Goal: Information Seeking & Learning: Learn about a topic

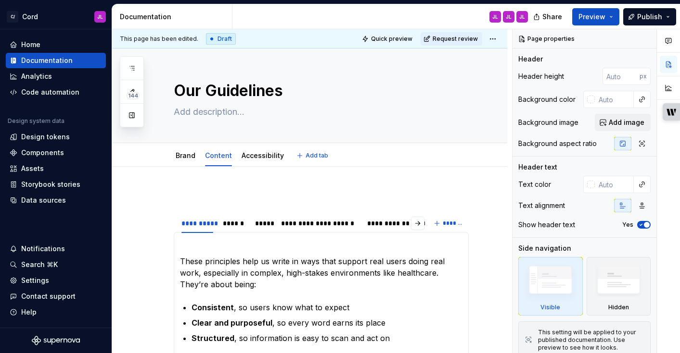
type textarea "*"
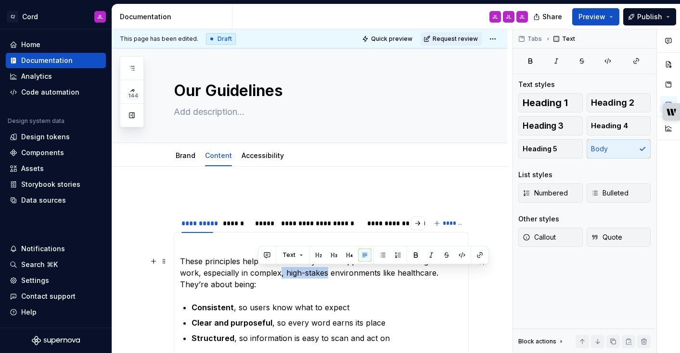
drag, startPoint x: 306, startPoint y: 275, endPoint x: 258, endPoint y: 277, distance: 48.2
click at [258, 277] on p "These principles help us write in ways that support real users doing real work,…" at bounding box center [321, 273] width 282 height 35
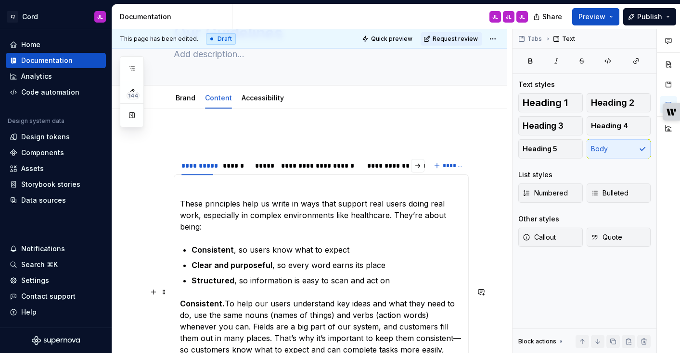
scroll to position [61, 0]
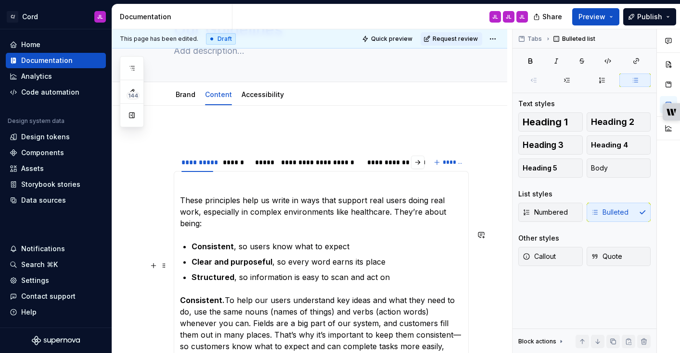
click at [390, 272] on p "Structured , so information is easy to scan and act on" at bounding box center [326, 278] width 271 height 12
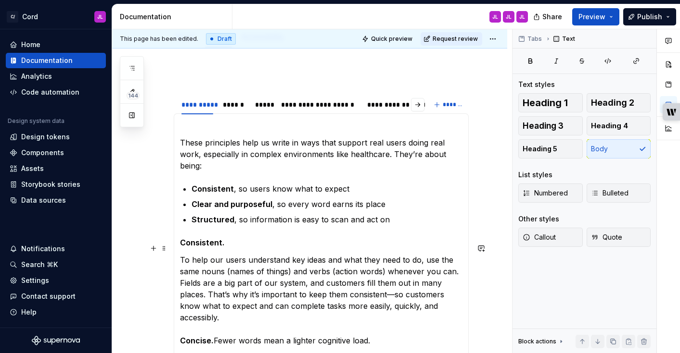
scroll to position [122, 0]
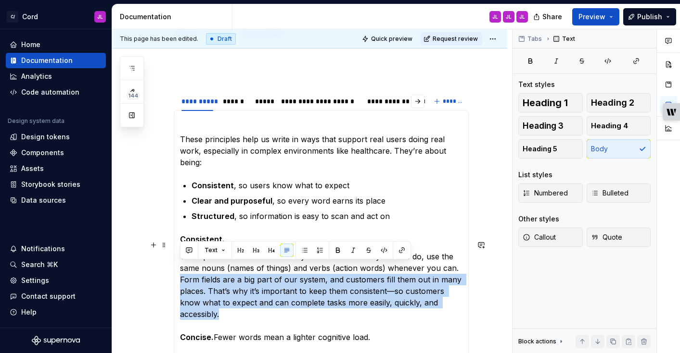
drag, startPoint x: 458, startPoint y: 292, endPoint x: 178, endPoint y: 272, distance: 280.2
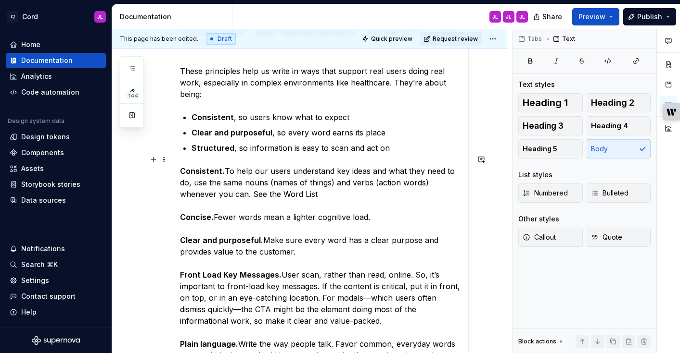
scroll to position [192, 0]
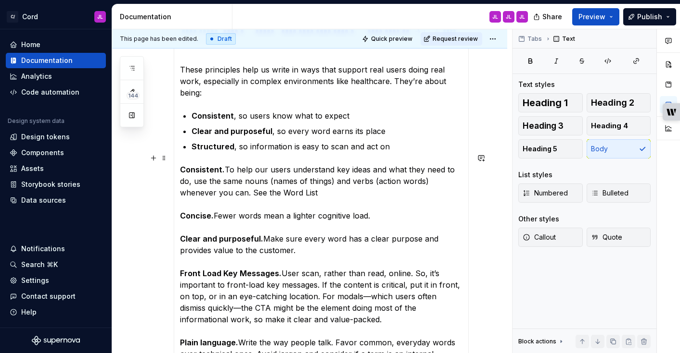
click at [319, 286] on p "Consistent. To help our users understand key ideas and what they need to do, us…" at bounding box center [321, 302] width 282 height 277
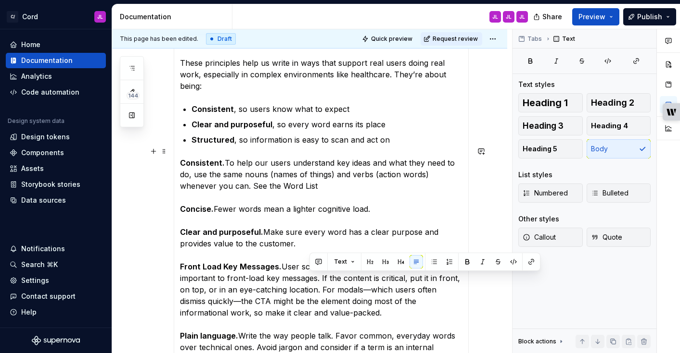
drag, startPoint x: 319, startPoint y: 287, endPoint x: 327, endPoint y: 305, distance: 20.1
click at [327, 305] on p "Consistent. To help our users understand key ideas and what they need to do, us…" at bounding box center [321, 295] width 282 height 277
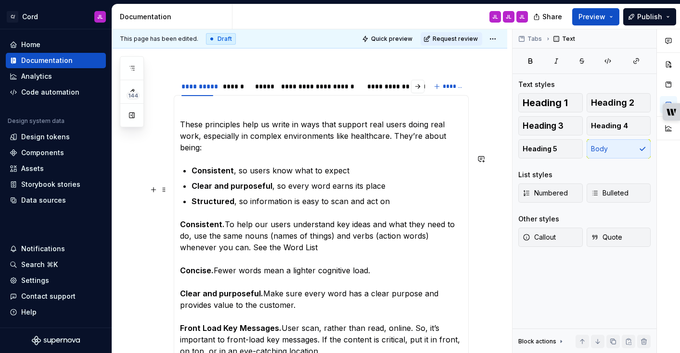
scroll to position [112, 0]
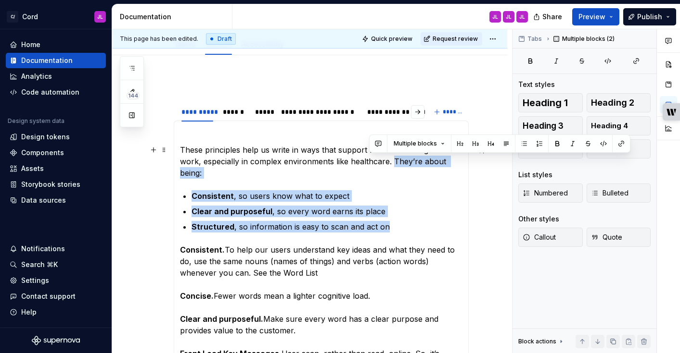
drag, startPoint x: 400, startPoint y: 214, endPoint x: 371, endPoint y: 163, distance: 57.9
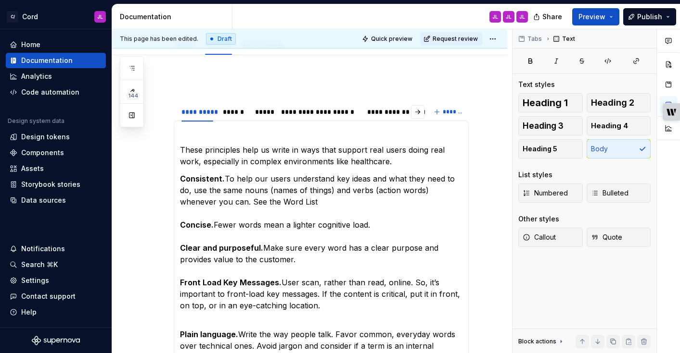
click at [369, 160] on p "These principles help us write in ways that support real users doing real work,…" at bounding box center [321, 155] width 282 height 23
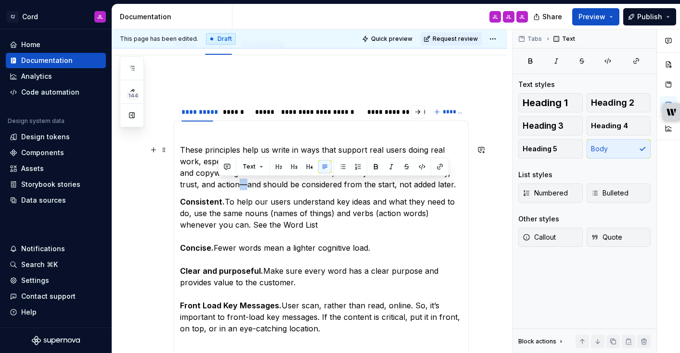
drag, startPoint x: 226, startPoint y: 185, endPoint x: 219, endPoint y: 185, distance: 6.3
click at [219, 185] on p "These principles help us write in ways that support real users doing real work,…" at bounding box center [321, 167] width 282 height 46
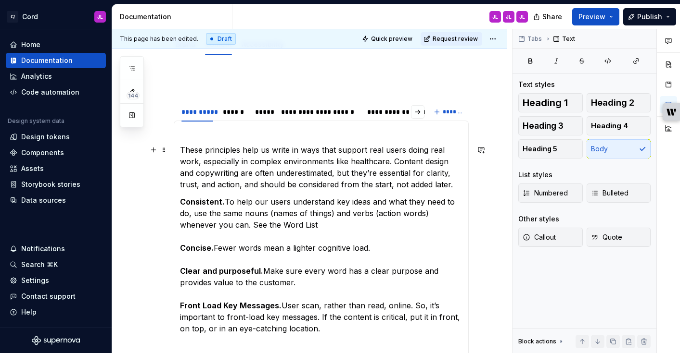
click at [226, 163] on p "These principles help us write in ways that support real users doing real work,…" at bounding box center [321, 167] width 282 height 46
click at [315, 162] on p "These principles help us write in ways that support real users doing real work,…" at bounding box center [321, 167] width 282 height 46
click at [180, 149] on p "These principles help us write in ways that support real users doing real work,…" at bounding box center [321, 167] width 282 height 46
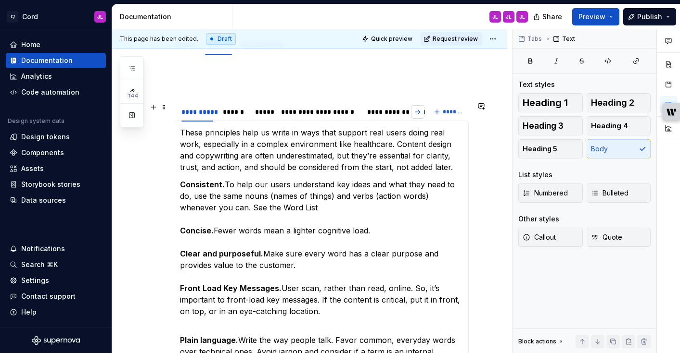
click at [422, 112] on button "button" at bounding box center [417, 111] width 13 height 13
click at [404, 114] on div "*********" at bounding box center [406, 112] width 30 height 10
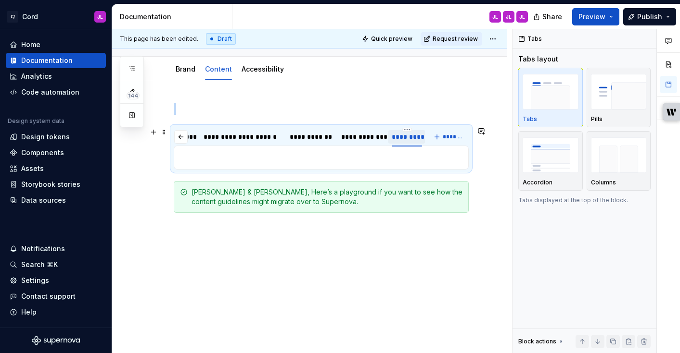
scroll to position [87, 0]
click at [408, 130] on html "C/ Cord JL Home Documentation Analytics Code automation Design system data Desi…" at bounding box center [340, 176] width 680 height 353
click at [177, 138] on html "C/ Cord JL Home Documentation Analytics Code automation Design system data Desi…" at bounding box center [340, 176] width 680 height 353
click at [178, 138] on button "button" at bounding box center [180, 136] width 13 height 13
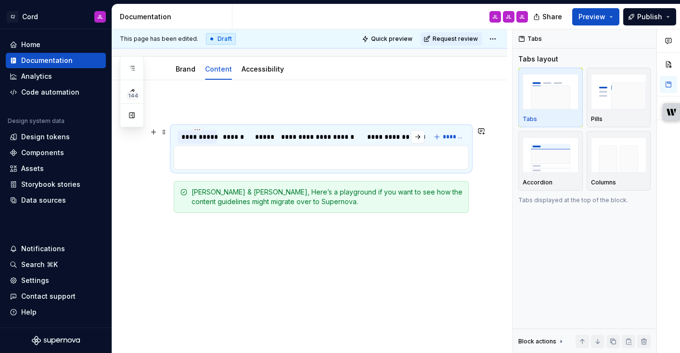
click at [202, 141] on div "**********" at bounding box center [197, 137] width 32 height 10
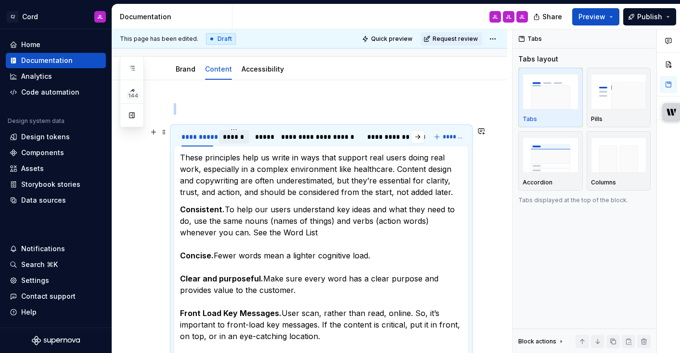
click at [235, 139] on div "******" at bounding box center [234, 137] width 23 height 10
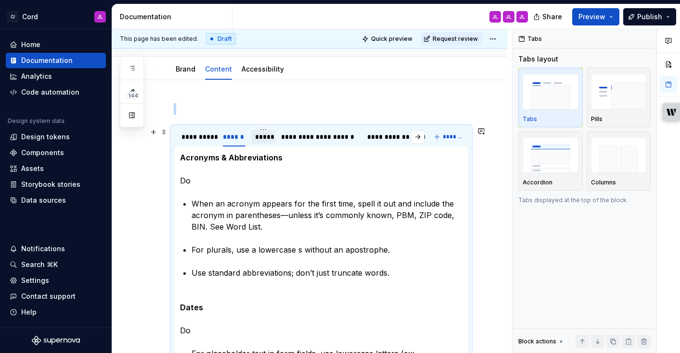
click at [263, 139] on div "*****" at bounding box center [263, 137] width 16 height 10
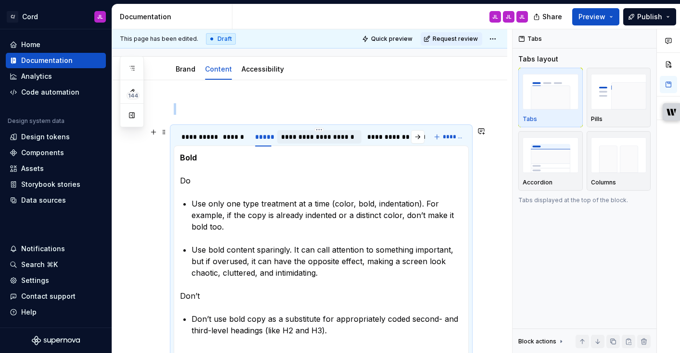
click at [293, 138] on div "**********" at bounding box center [319, 137] width 76 height 10
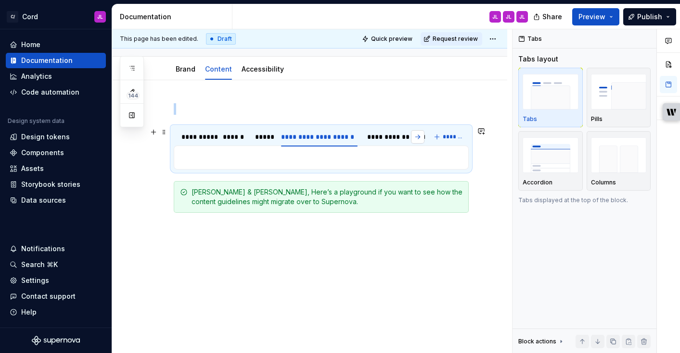
click at [421, 136] on button "button" at bounding box center [417, 136] width 13 height 13
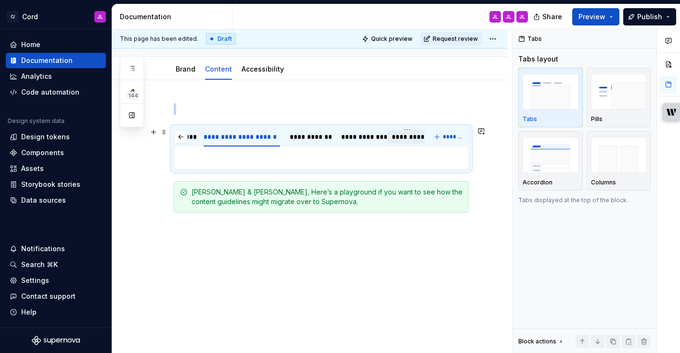
click at [405, 138] on div "*********" at bounding box center [406, 137] width 30 height 10
click at [346, 156] on p at bounding box center [321, 158] width 282 height 12
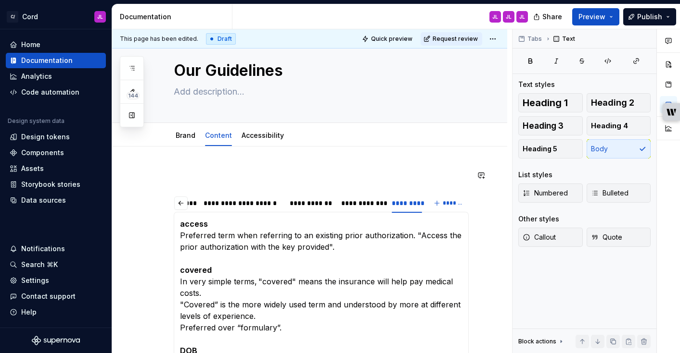
scroll to position [0, 0]
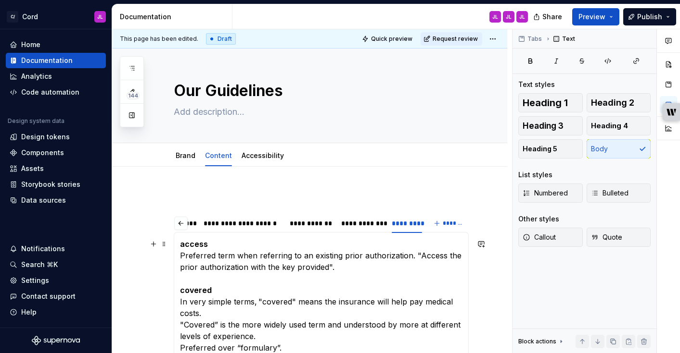
click at [180, 244] on strong "access" at bounding box center [194, 245] width 28 height 10
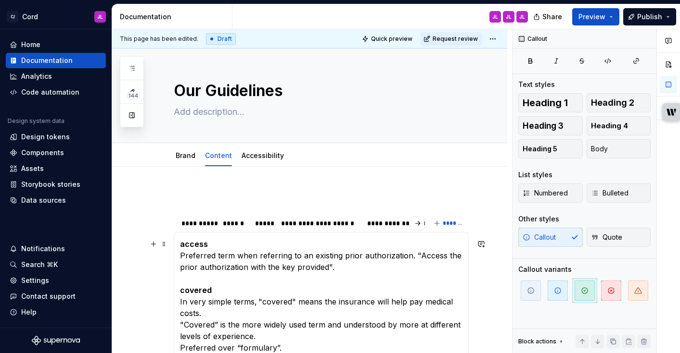
click at [183, 243] on strong "access" at bounding box center [194, 245] width 28 height 10
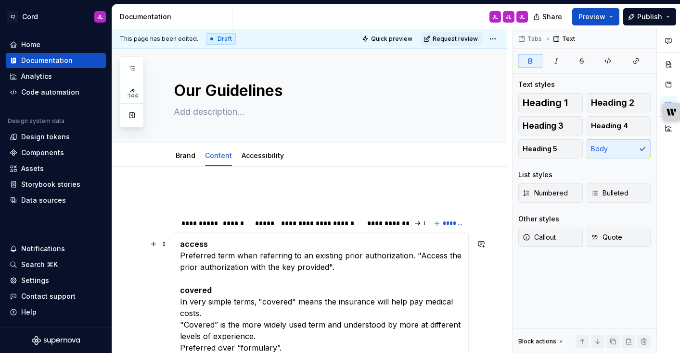
click at [182, 243] on strong "access" at bounding box center [194, 245] width 28 height 10
click at [181, 245] on strong "access" at bounding box center [194, 245] width 28 height 10
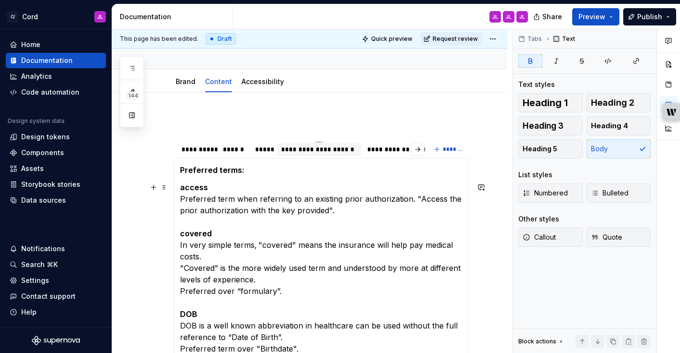
scroll to position [79, 0]
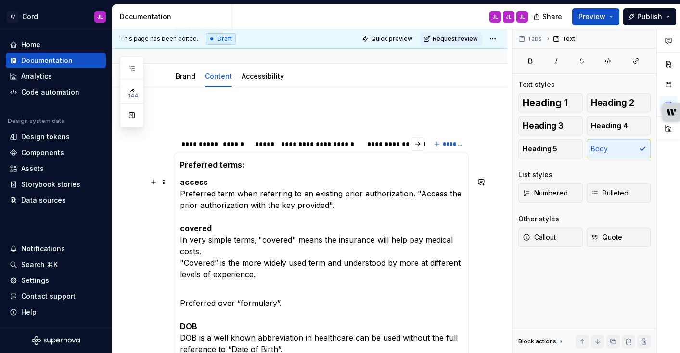
click at [221, 248] on p "access Preferred term when referring to an existing prior authorization. "Acces…" at bounding box center [321, 229] width 282 height 104
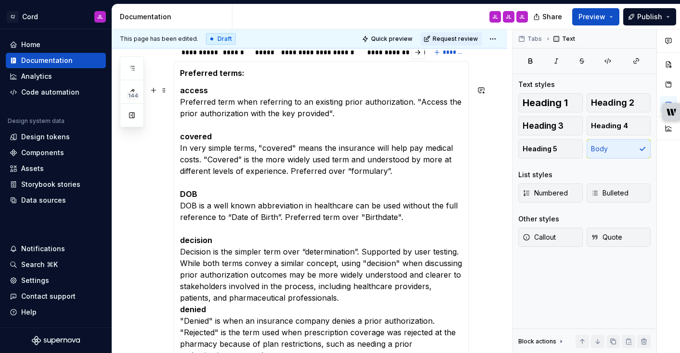
scroll to position [172, 0]
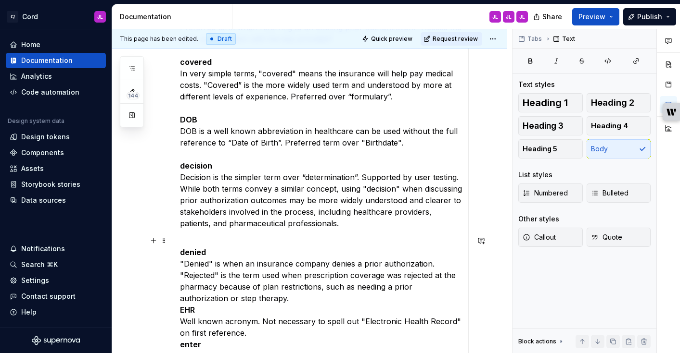
scroll to position [248, 0]
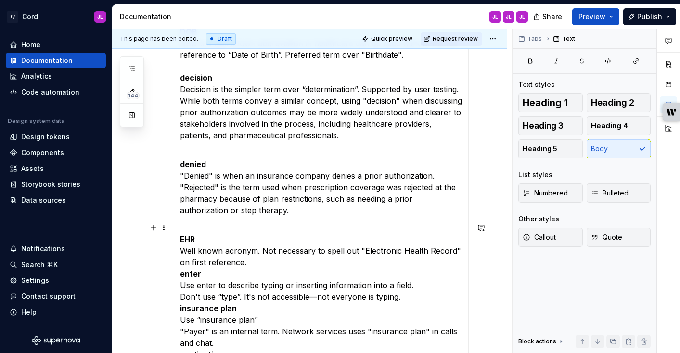
scroll to position [342, 0]
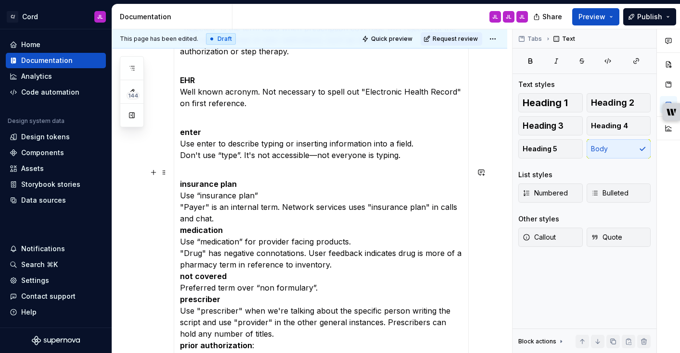
scroll to position [538, 0]
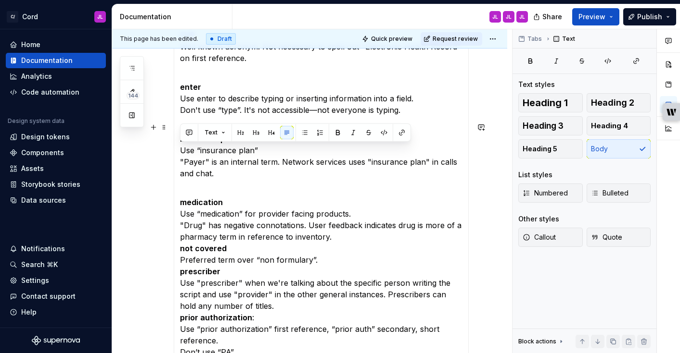
drag, startPoint x: 263, startPoint y: 149, endPoint x: 176, endPoint y: 149, distance: 87.0
click at [176, 149] on div "These principles help us write in ways that support real users doing real work,…" at bounding box center [321, 260] width 295 height 1132
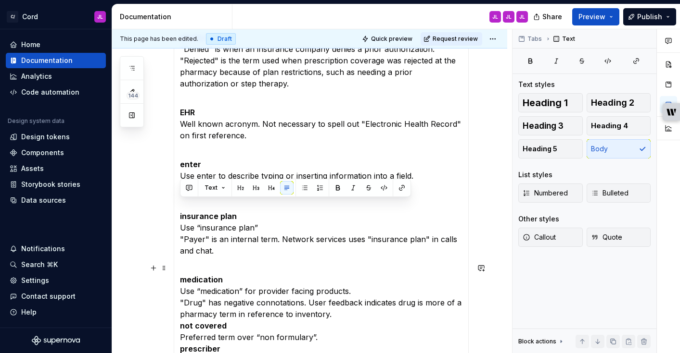
scroll to position [424, 0]
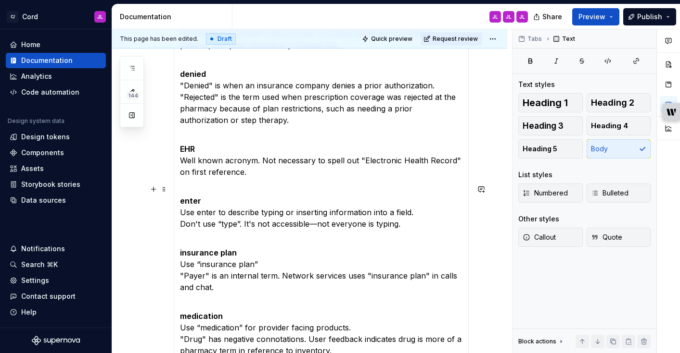
click at [208, 209] on p "enter Use enter to describe typing or inserting information into a field. Don't…" at bounding box center [321, 207] width 282 height 46
click at [196, 210] on p "enter Use enter to describe typing or inserting information into a field. Don't…" at bounding box center [321, 207] width 282 height 46
click at [218, 213] on p "enter Use “enter to describe typing or inserting information into a field. Don'…" at bounding box center [321, 207] width 282 height 46
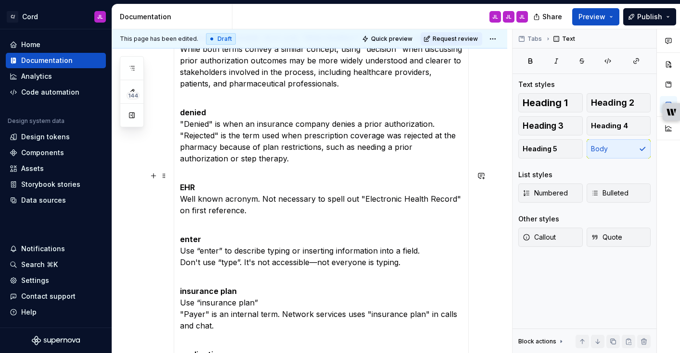
scroll to position [407, 0]
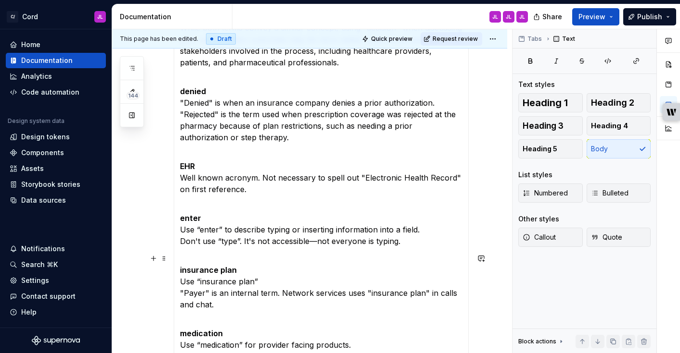
click at [258, 282] on p "insurance plan Use “insurance plan” "Payer" is an internal term. Network servic…" at bounding box center [321, 282] width 282 height 58
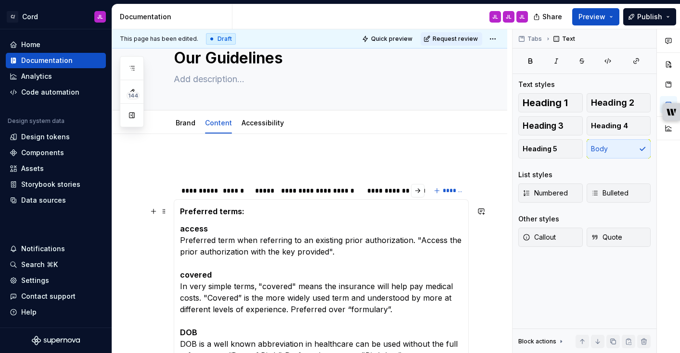
scroll to position [0, 0]
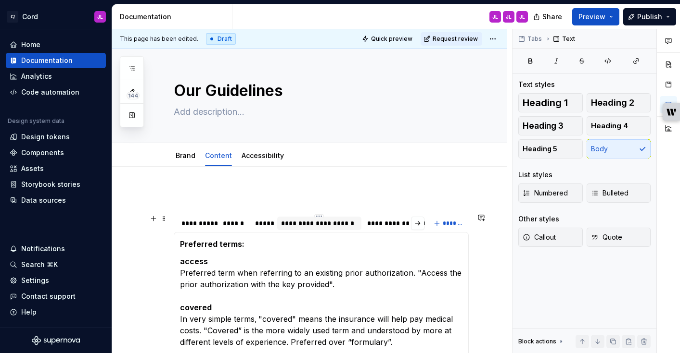
click at [320, 226] on div "**********" at bounding box center [319, 224] width 76 height 10
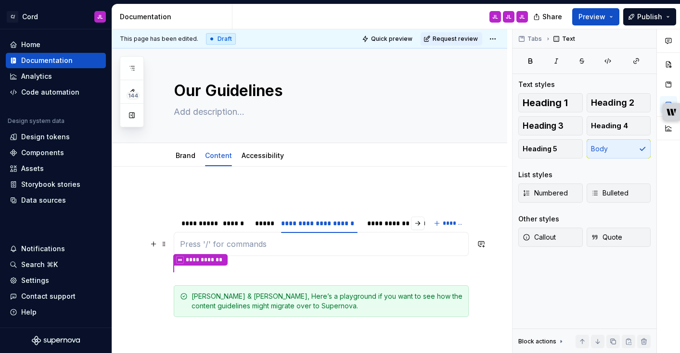
click at [277, 245] on p at bounding box center [321, 245] width 282 height 12
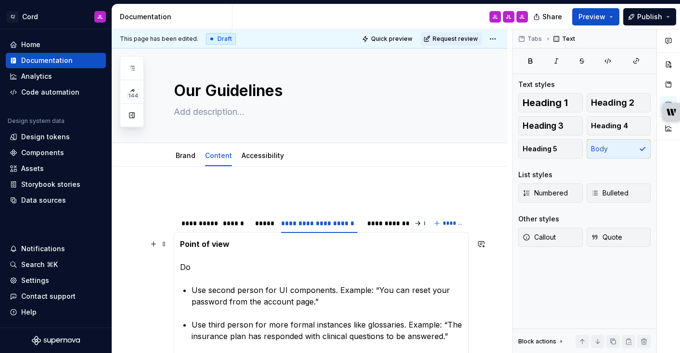
click at [276, 270] on p "Point of view Do" at bounding box center [321, 256] width 282 height 35
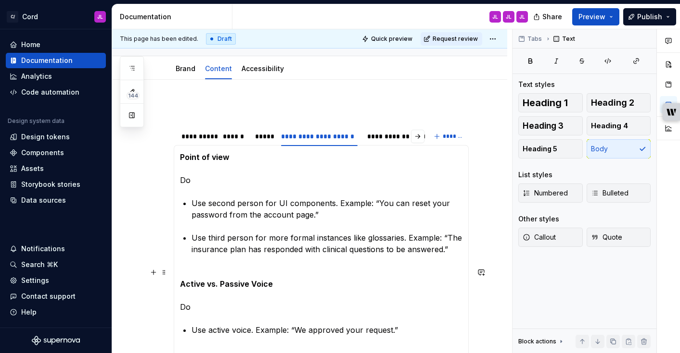
scroll to position [91, 0]
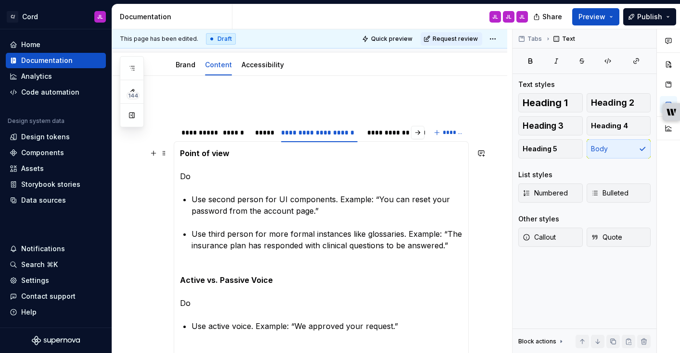
click at [207, 157] on strong "Point of view" at bounding box center [205, 154] width 50 height 10
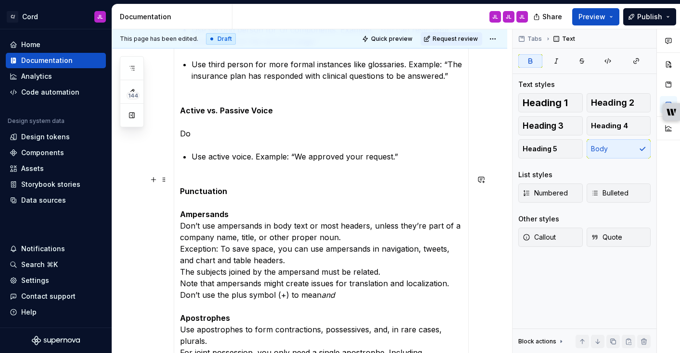
scroll to position [278, 0]
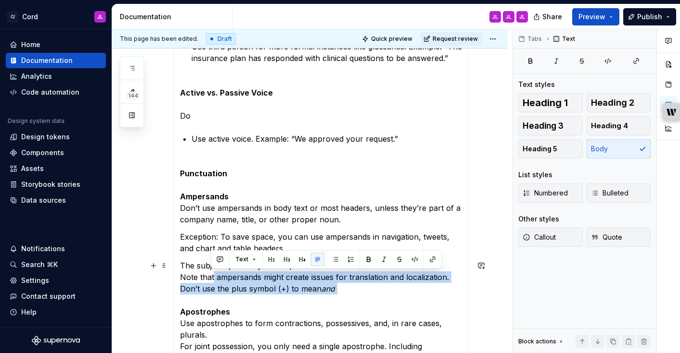
drag, startPoint x: 339, startPoint y: 289, endPoint x: 214, endPoint y: 279, distance: 125.4
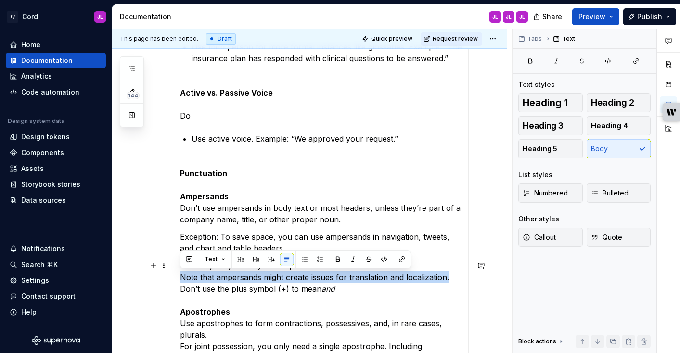
drag, startPoint x: 446, startPoint y: 278, endPoint x: 178, endPoint y: 277, distance: 267.9
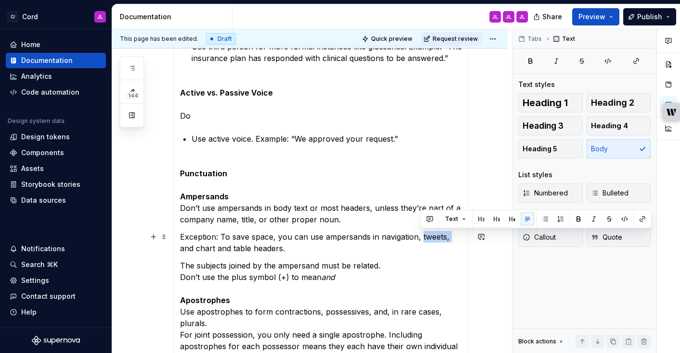
drag, startPoint x: 449, startPoint y: 239, endPoint x: 421, endPoint y: 239, distance: 27.9
click at [421, 239] on p "Exception: To save space, you can use ampersands in navigation, tweets, and cha…" at bounding box center [321, 242] width 282 height 23
drag, startPoint x: 435, startPoint y: 237, endPoint x: 419, endPoint y: 237, distance: 15.4
click at [419, 237] on p "Exception: To save space, you can use ampersands in navigation and chart and ta…" at bounding box center [321, 242] width 282 height 23
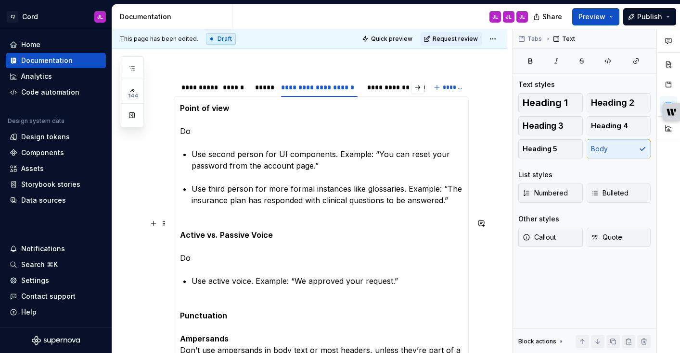
scroll to position [136, 0]
click at [180, 109] on strong "Point of view" at bounding box center [205, 109] width 50 height 10
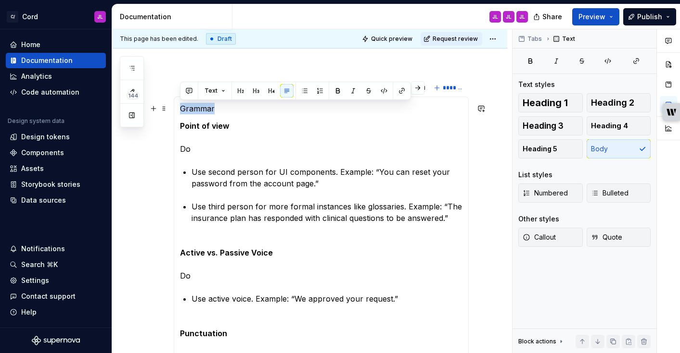
drag, startPoint x: 225, startPoint y: 106, endPoint x: 185, endPoint y: 105, distance: 39.9
click at [239, 92] on button "button" at bounding box center [240, 90] width 13 height 13
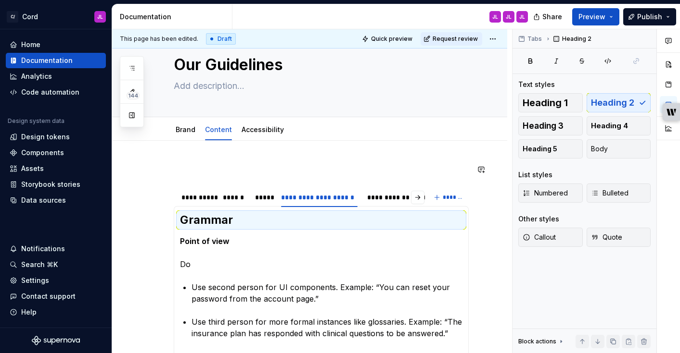
scroll to position [14, 0]
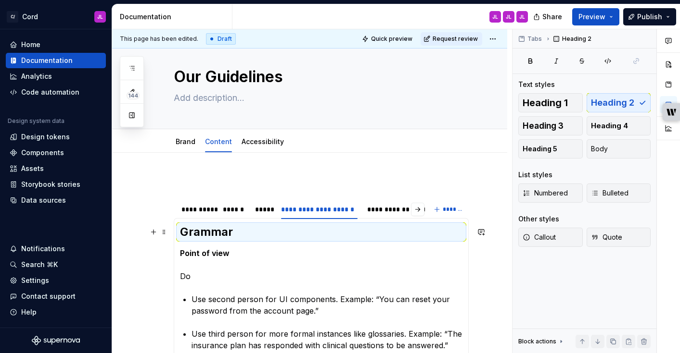
click at [235, 230] on h2 "Grammar" at bounding box center [321, 232] width 282 height 15
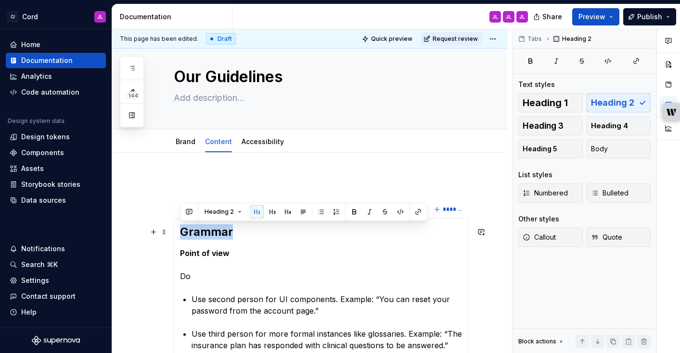
drag, startPoint x: 235, startPoint y: 231, endPoint x: 183, endPoint y: 231, distance: 51.9
click at [183, 231] on h2 "Grammar" at bounding box center [321, 232] width 282 height 15
click at [275, 214] on button "button" at bounding box center [271, 211] width 13 height 13
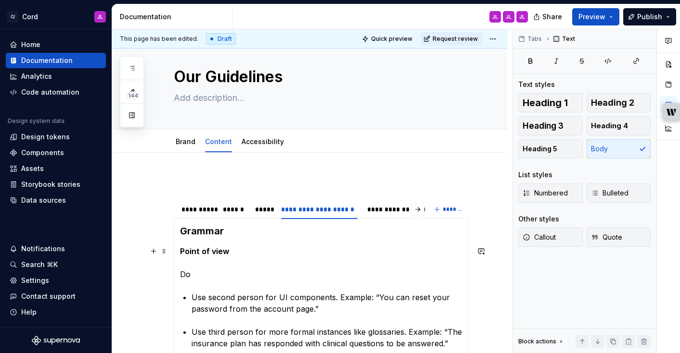
click at [253, 267] on p "Point of view Do" at bounding box center [321, 263] width 282 height 35
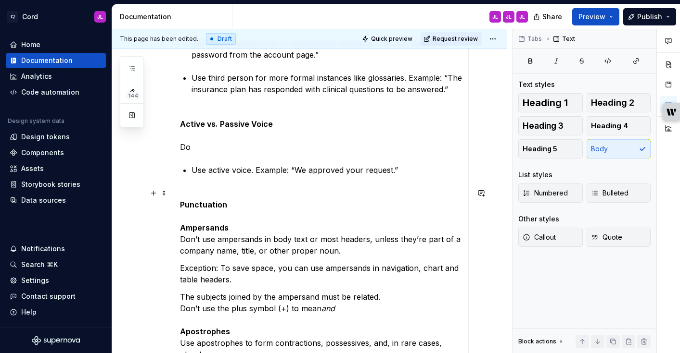
scroll to position [269, 0]
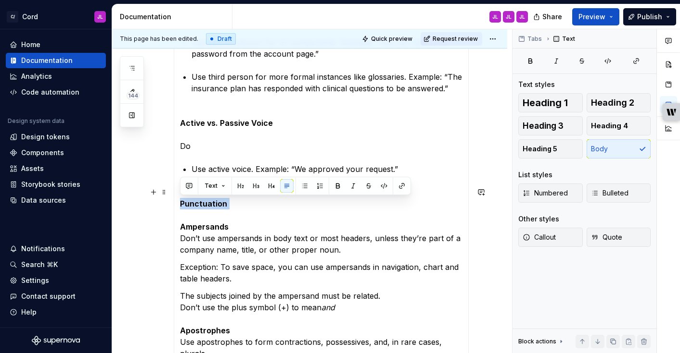
drag, startPoint x: 230, startPoint y: 202, endPoint x: 181, endPoint y: 202, distance: 49.1
click at [181, 202] on p "Punctuation Ampersands Don’t use ampersands in body text or most headers, unles…" at bounding box center [321, 221] width 282 height 69
click at [267, 188] on button "button" at bounding box center [271, 185] width 13 height 13
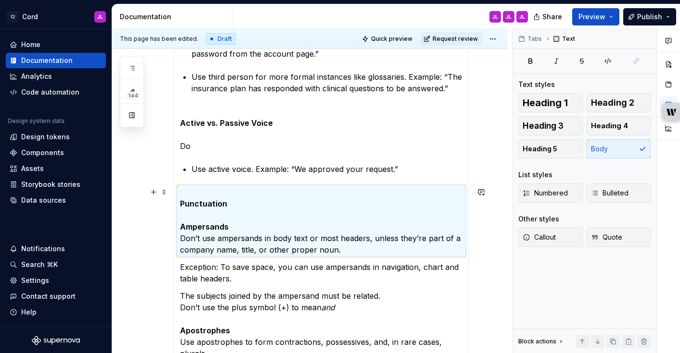
click at [256, 202] on p "Punctuation Ampersands Don’t use ampersands in body text or most headers, unles…" at bounding box center [321, 221] width 282 height 69
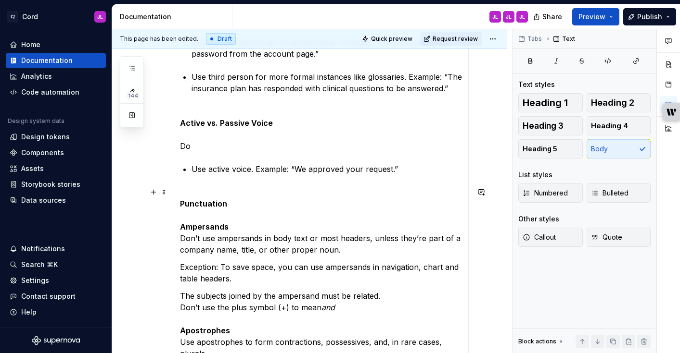
click at [233, 205] on p "Punctuation Ampersands Don’t use ampersands in body text or most headers, unles…" at bounding box center [321, 221] width 282 height 69
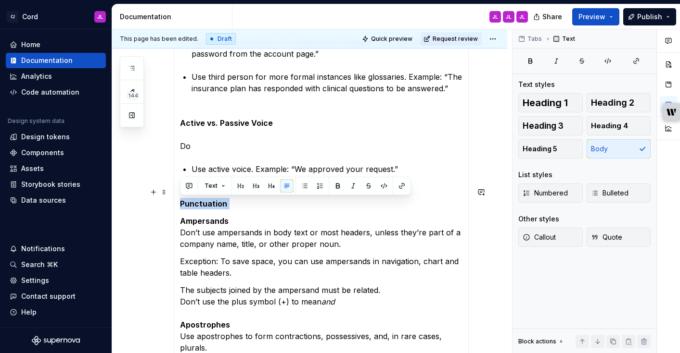
drag, startPoint x: 232, startPoint y: 203, endPoint x: 180, endPoint y: 203, distance: 52.4
click at [180, 203] on p "Punctuation" at bounding box center [321, 198] width 282 height 23
click at [268, 187] on button "button" at bounding box center [271, 185] width 13 height 13
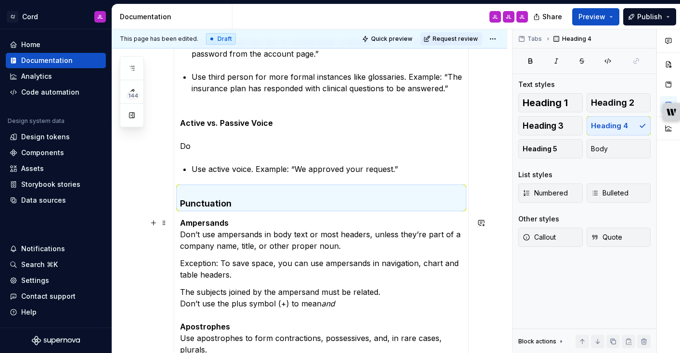
click at [240, 229] on p "Ampersands Don’t use ampersands in body text or most headers, unless they’re pa…" at bounding box center [321, 234] width 282 height 35
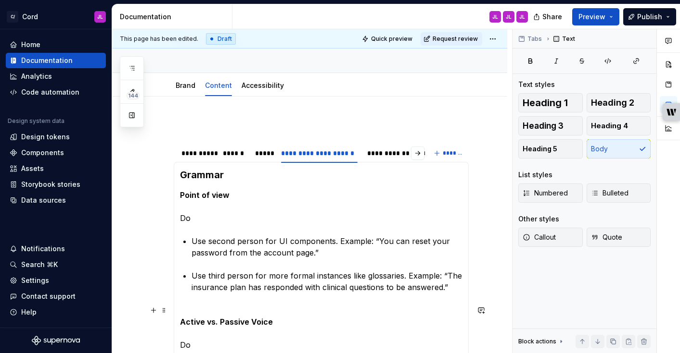
scroll to position [0, 0]
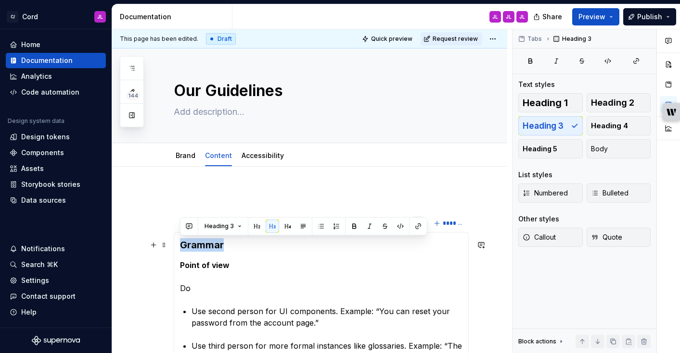
drag, startPoint x: 233, startPoint y: 243, endPoint x: 178, endPoint y: 243, distance: 55.3
click at [237, 226] on button "Heading 3" at bounding box center [223, 226] width 46 height 13
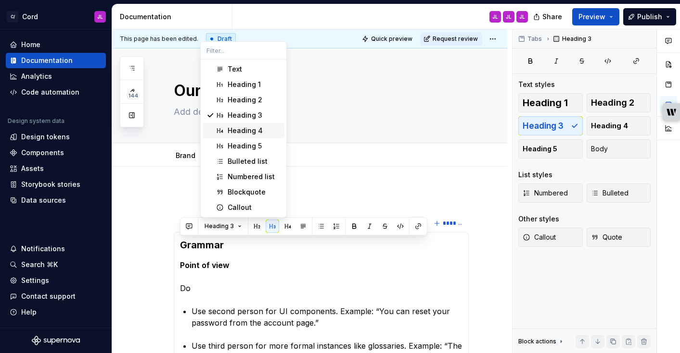
click at [236, 130] on div "Heading 4" at bounding box center [244, 131] width 35 height 10
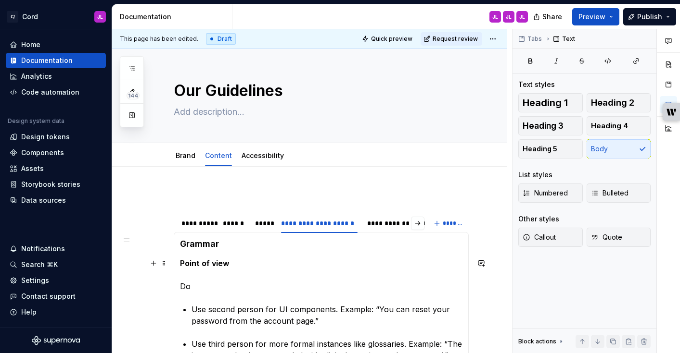
click at [232, 260] on p "Point of view Do" at bounding box center [321, 275] width 282 height 35
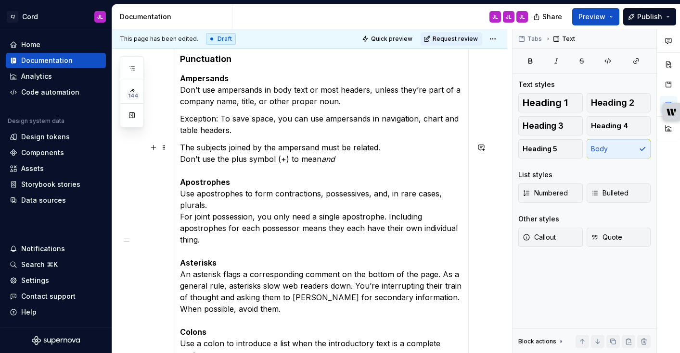
scroll to position [416, 0]
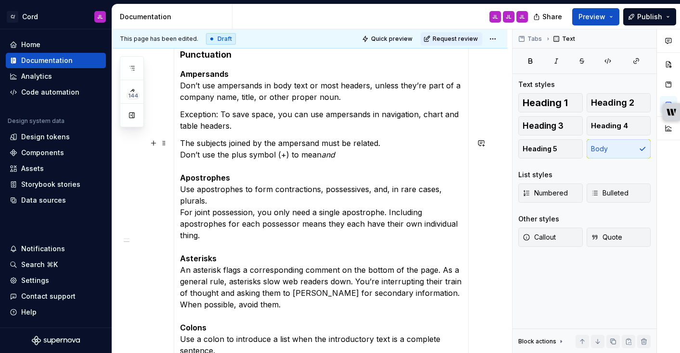
click at [179, 214] on div "These principles help us write in ways that support real users doing real work,…" at bounding box center [321, 343] width 295 height 1055
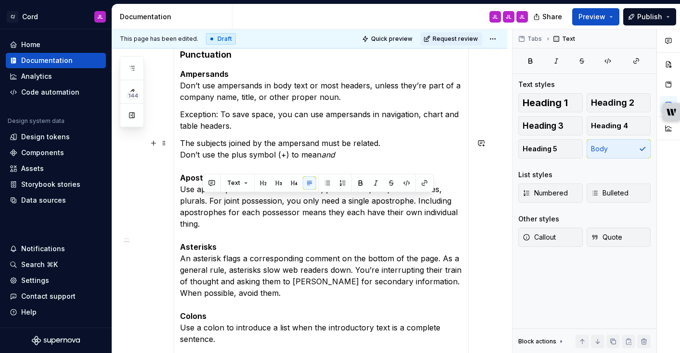
drag, startPoint x: 225, startPoint y: 223, endPoint x: 211, endPoint y: 202, distance: 25.7
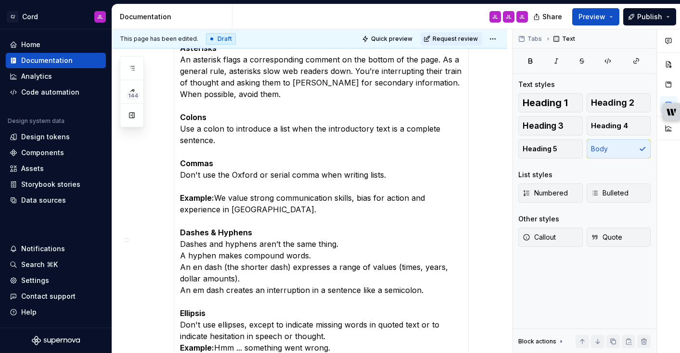
scroll to position [617, 0]
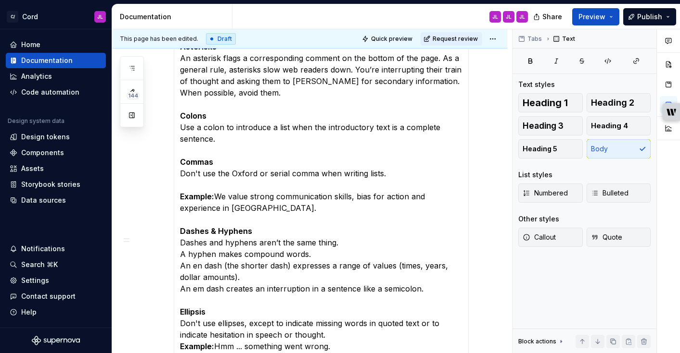
click at [179, 198] on div "These principles help us write in ways that support real users doing real work,…" at bounding box center [321, 137] width 295 height 1044
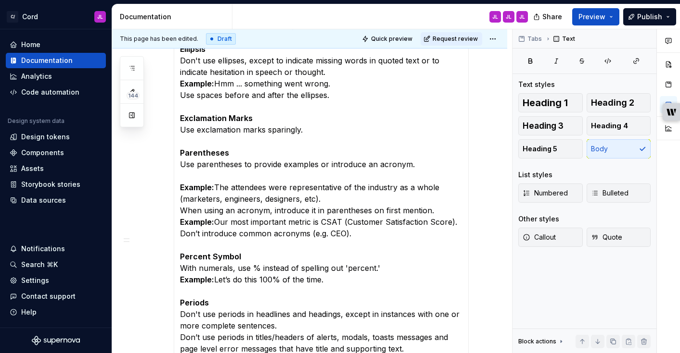
scroll to position [842, 0]
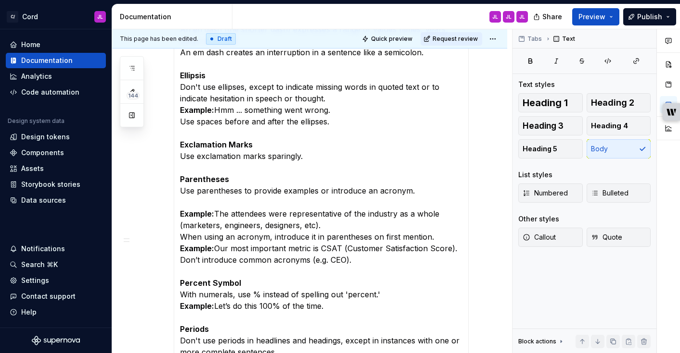
click at [180, 214] on strong "Example:" at bounding box center [197, 214] width 34 height 10
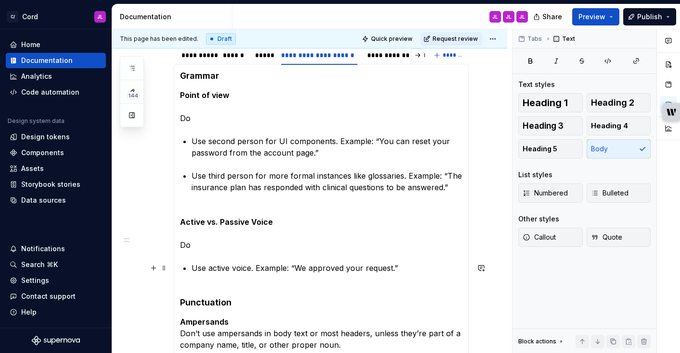
scroll to position [0, 0]
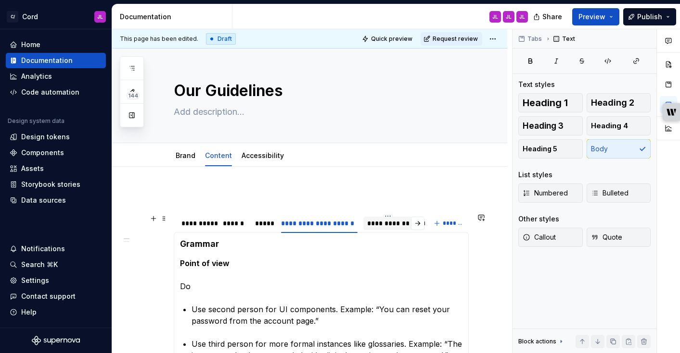
click at [374, 222] on div "**********" at bounding box center [388, 224] width 42 height 10
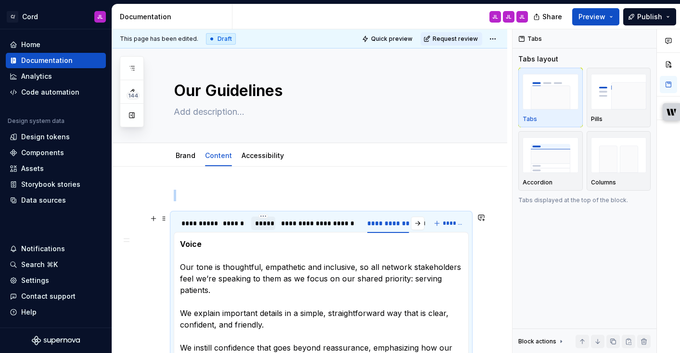
click at [261, 225] on div "*****" at bounding box center [263, 224] width 16 height 10
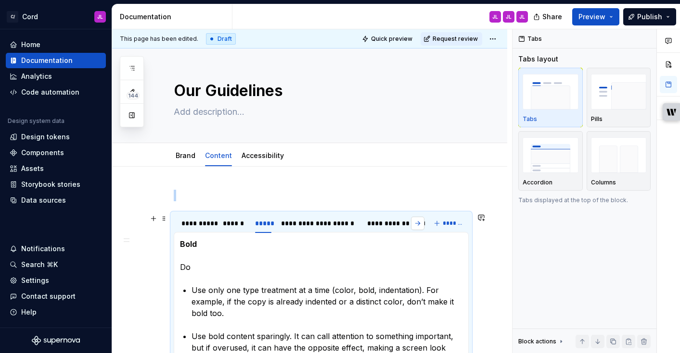
click at [423, 226] on button "button" at bounding box center [417, 223] width 13 height 13
click at [363, 227] on div "**********" at bounding box center [361, 224] width 41 height 10
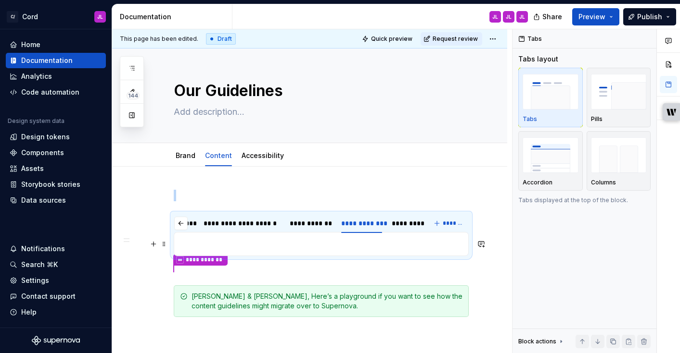
click at [346, 247] on p at bounding box center [321, 245] width 282 height 12
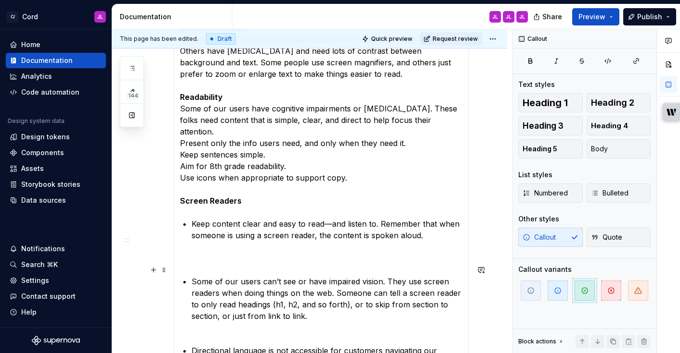
scroll to position [218, 0]
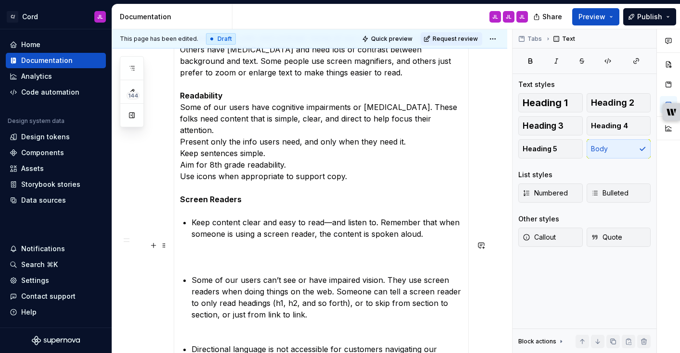
click at [239, 252] on p at bounding box center [321, 258] width 282 height 12
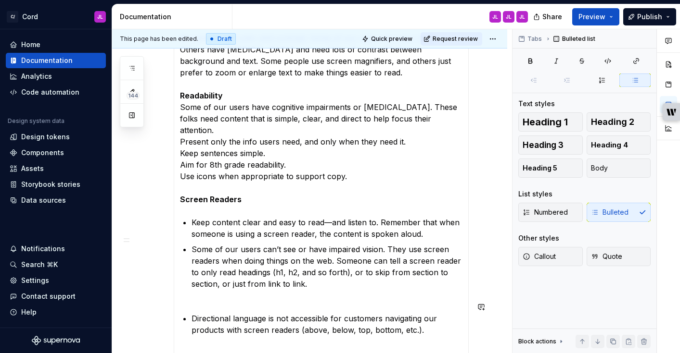
click at [196, 289] on p "Some of our users can’t see or have impaired vision. They use screen readers wh…" at bounding box center [326, 273] width 271 height 58
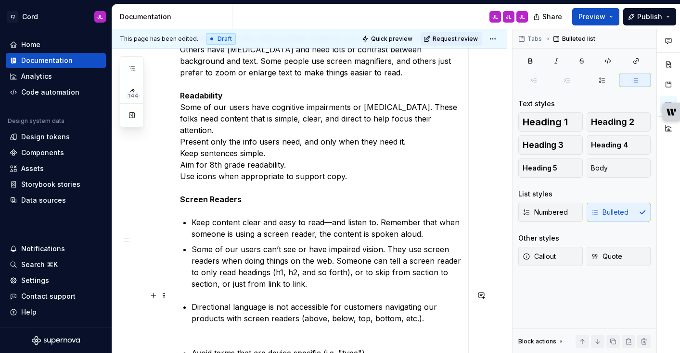
click at [246, 322] on p "Directional language is not accessible for customers navigating our products wi…" at bounding box center [326, 319] width 271 height 35
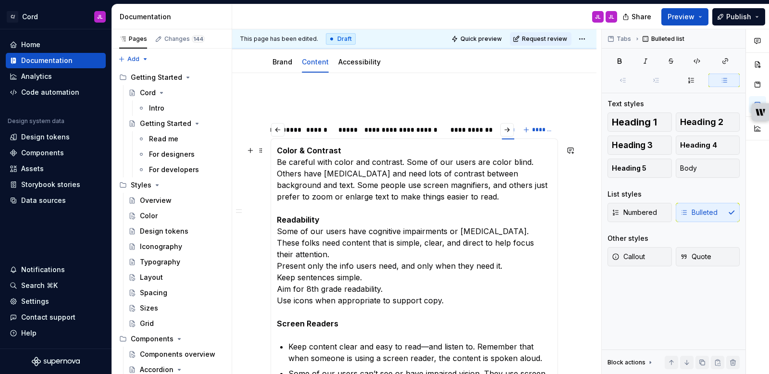
scroll to position [95, 0]
click at [422, 289] on p "Color & Contrast Be careful with color and contrast. Some of our users are colo…" at bounding box center [414, 235] width 275 height 185
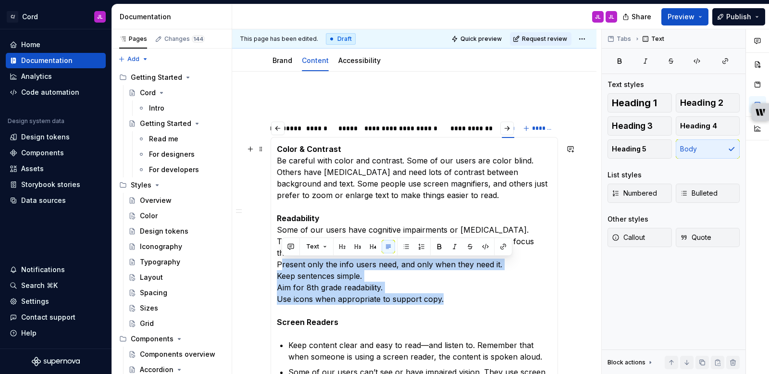
drag, startPoint x: 441, startPoint y: 300, endPoint x: 283, endPoint y: 268, distance: 160.9
click at [283, 268] on p "Color & Contrast Be careful with color and contrast. Some of our users are colo…" at bounding box center [414, 235] width 275 height 185
click at [284, 268] on p "Color & Contrast Be careful with color and contrast. Some of our users are colo…" at bounding box center [414, 235] width 275 height 185
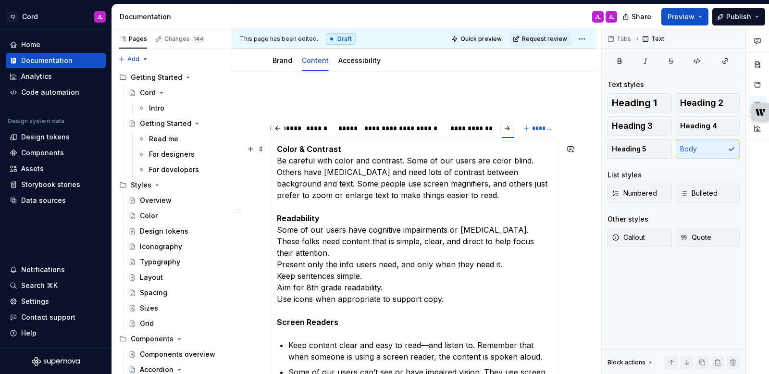
click at [277, 266] on p "Color & Contrast Be careful with color and contrast. Some of our users are colo…" at bounding box center [414, 235] width 275 height 185
click at [336, 271] on p "Color & Contrast Be careful with color and contrast. Some of our users are colo…" at bounding box center [414, 235] width 275 height 185
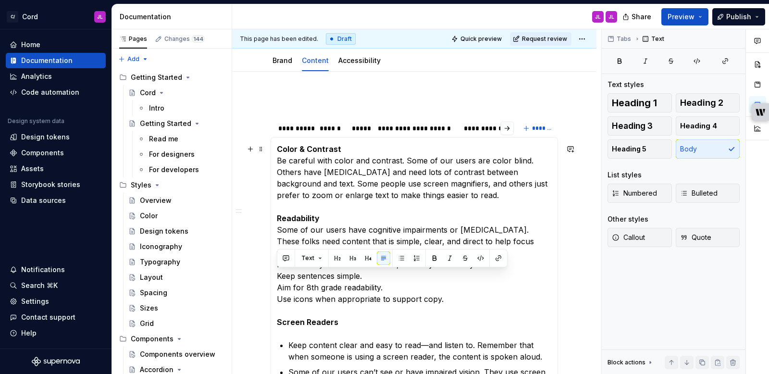
drag, startPoint x: 444, startPoint y: 299, endPoint x: 275, endPoint y: 279, distance: 170.9
click at [400, 261] on button "button" at bounding box center [401, 258] width 13 height 13
click at [399, 260] on p "Color & Contrast Be careful with color and contrast. Some of our users are colo…" at bounding box center [414, 235] width 275 height 185
click at [277, 265] on p "Color & Contrast Be careful with color and contrast. Some of our users are colo…" at bounding box center [414, 235] width 275 height 185
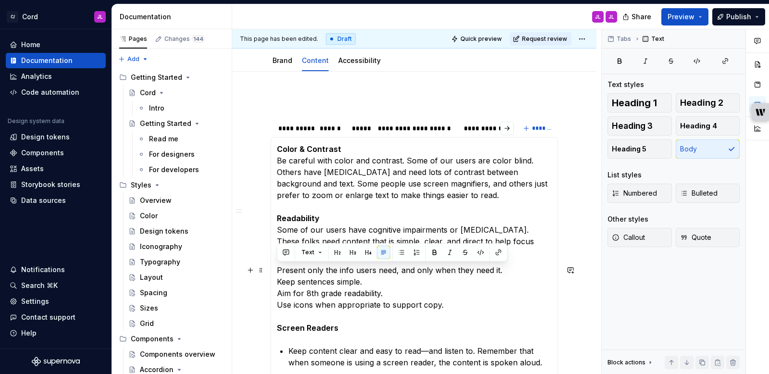
drag, startPoint x: 453, startPoint y: 306, endPoint x: 276, endPoint y: 270, distance: 181.1
click at [401, 255] on button "button" at bounding box center [401, 252] width 13 height 13
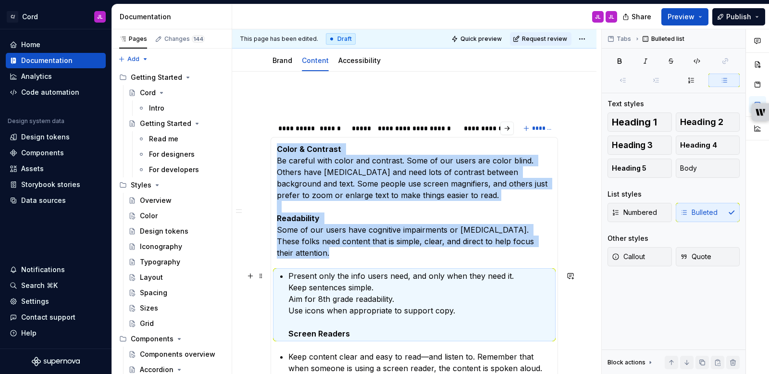
click at [356, 286] on p "Present only the info users need, and only when they need it. Keep sentences si…" at bounding box center [421, 304] width 264 height 69
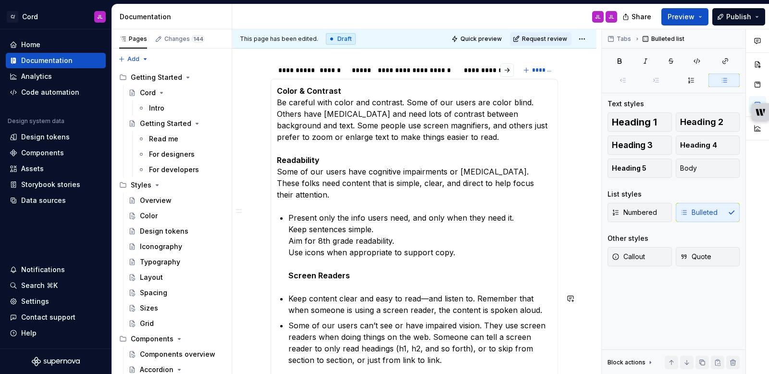
scroll to position [154, 0]
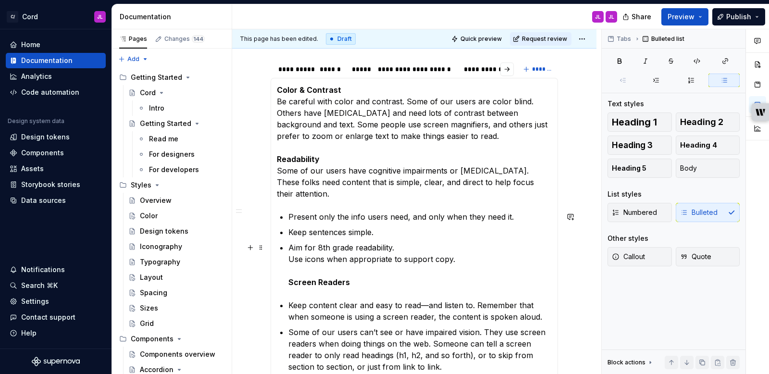
click at [290, 261] on p "Aim for 8th grade readability. Use icons when appropriate to support copy. Scre…" at bounding box center [421, 265] width 264 height 46
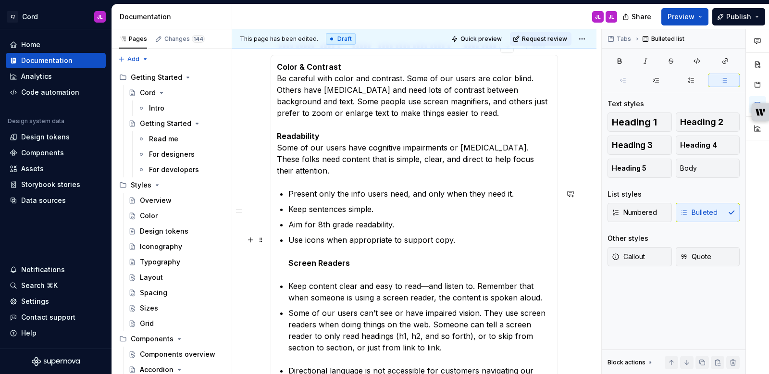
scroll to position [180, 0]
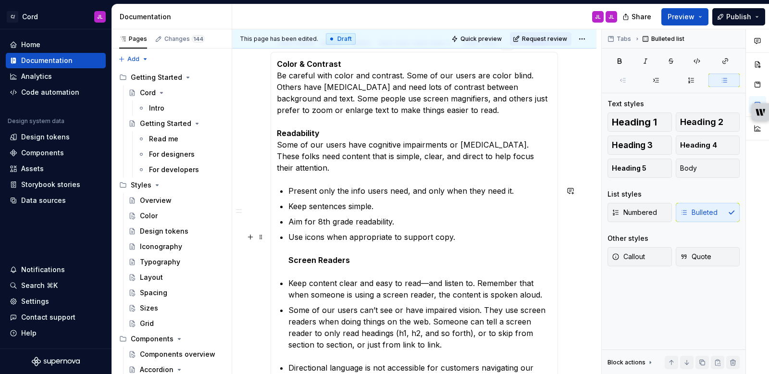
click at [289, 260] on strong "Screen Readers" at bounding box center [320, 260] width 62 height 10
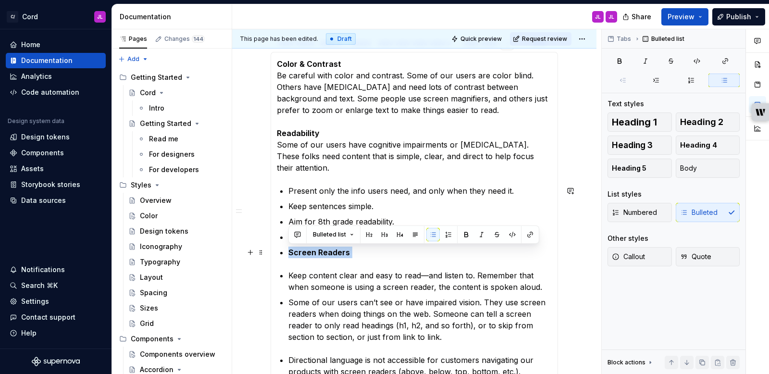
drag, startPoint x: 356, startPoint y: 252, endPoint x: 283, endPoint y: 252, distance: 73.1
click at [432, 237] on button "button" at bounding box center [433, 234] width 13 height 13
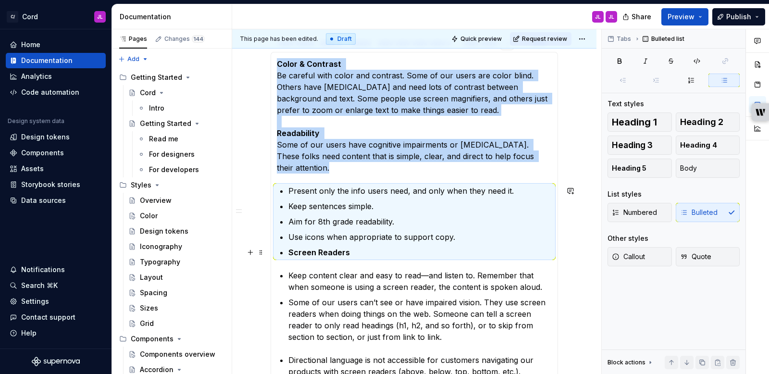
click at [406, 252] on p "Screen Readers" at bounding box center [421, 253] width 264 height 12
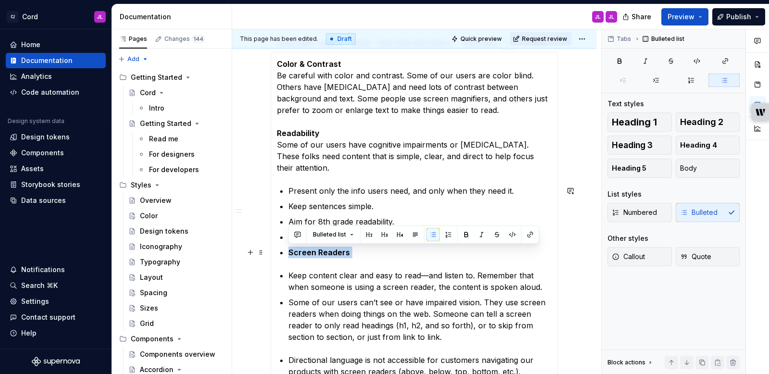
drag, startPoint x: 353, startPoint y: 255, endPoint x: 289, endPoint y: 254, distance: 63.5
click at [289, 254] on p "Screen Readers" at bounding box center [421, 253] width 264 height 12
click at [346, 237] on button "Bulleted list" at bounding box center [334, 234] width 50 height 13
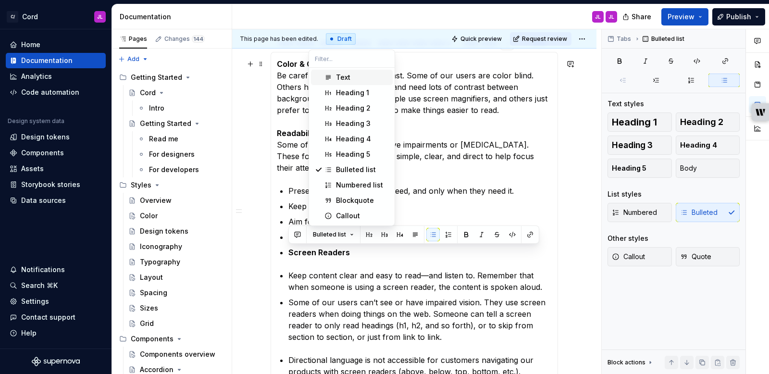
click at [345, 76] on div "Text" at bounding box center [343, 78] width 14 height 10
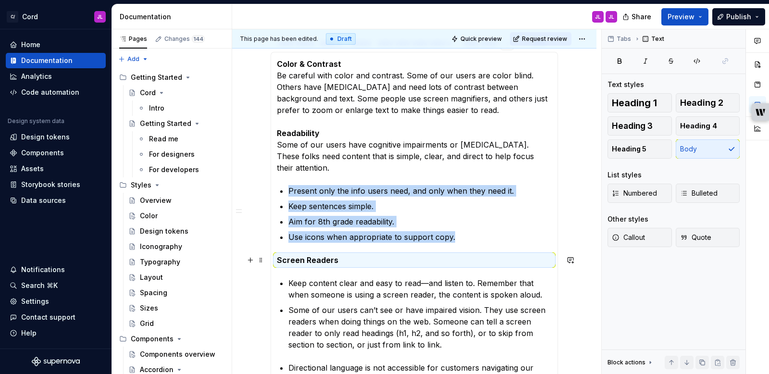
click at [305, 259] on strong "Screen Readers" at bounding box center [308, 260] width 62 height 10
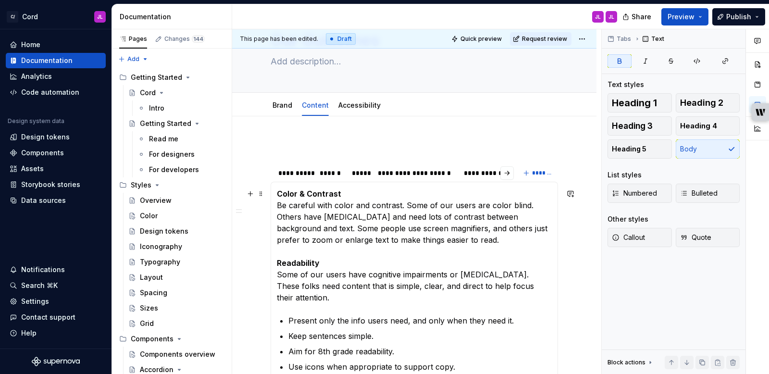
scroll to position [51, 0]
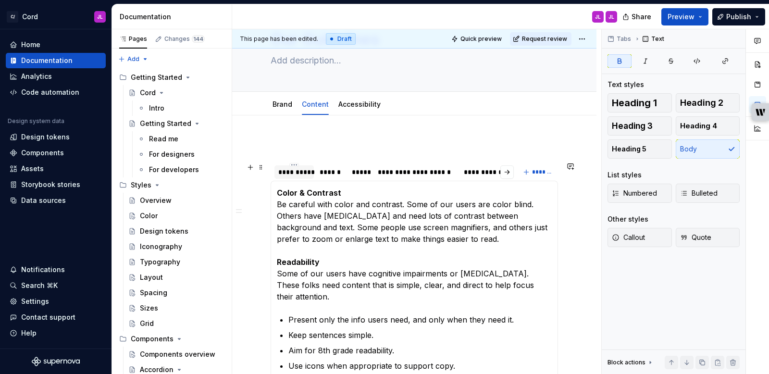
click at [294, 174] on div "**********" at bounding box center [294, 172] width 32 height 10
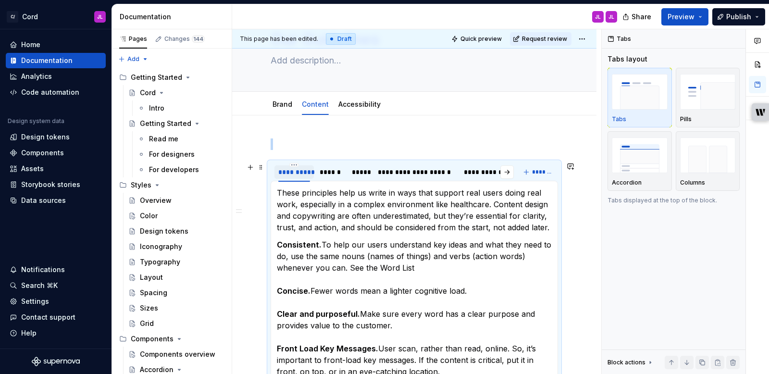
click at [294, 174] on div "**********" at bounding box center [294, 172] width 32 height 10
click at [295, 172] on div "**********" at bounding box center [294, 172] width 32 height 10
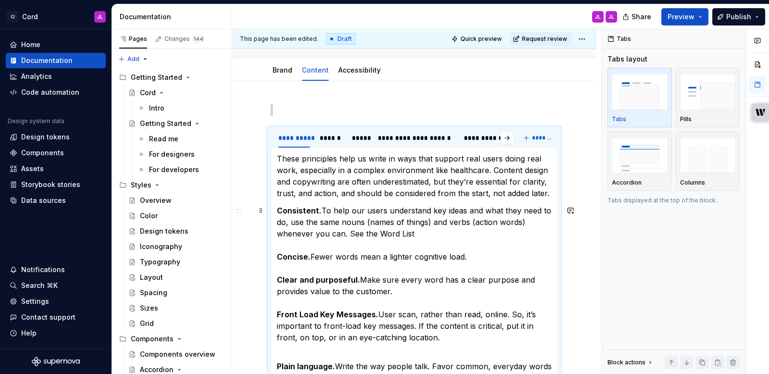
scroll to position [85, 0]
click at [335, 141] on div "******" at bounding box center [331, 139] width 23 height 10
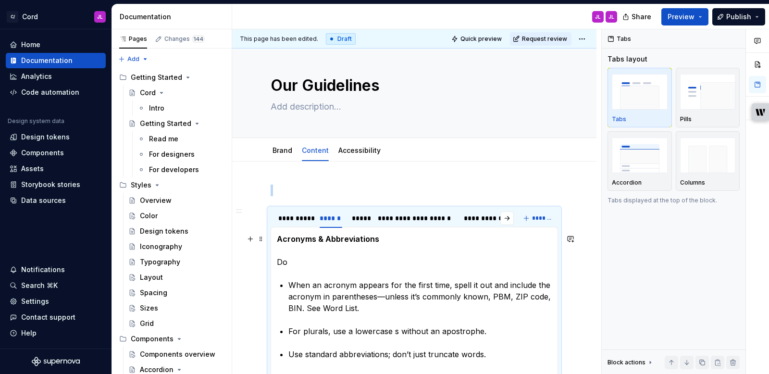
scroll to position [0, 0]
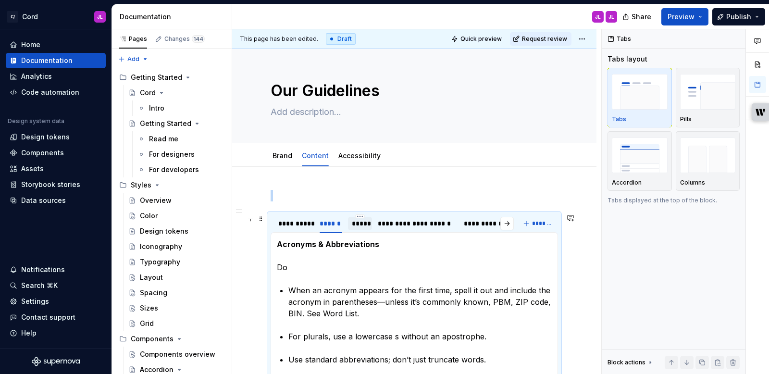
click at [357, 223] on div "*****" at bounding box center [360, 224] width 16 height 10
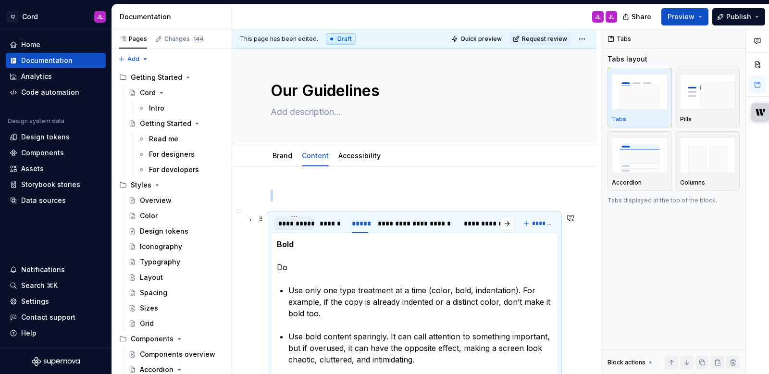
click at [294, 226] on div "**********" at bounding box center [294, 224] width 32 height 10
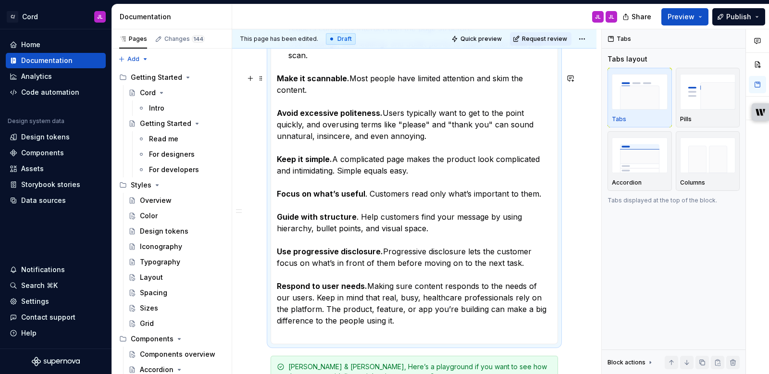
scroll to position [607, 0]
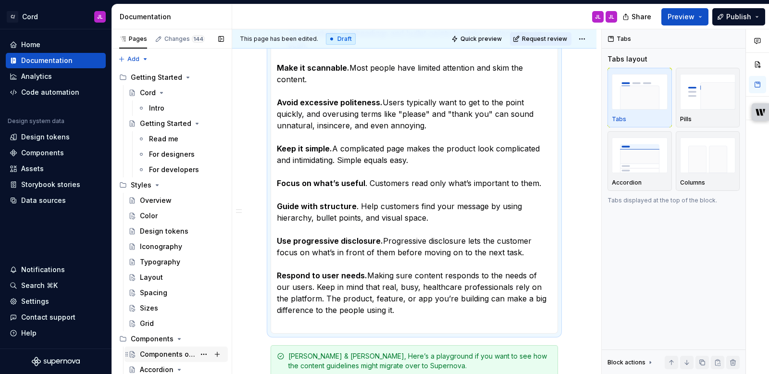
click at [183, 353] on div "Components overview" at bounding box center [167, 355] width 55 height 10
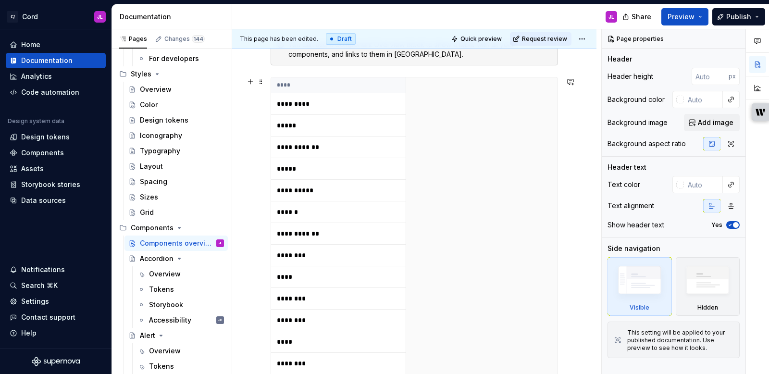
scroll to position [270, 0]
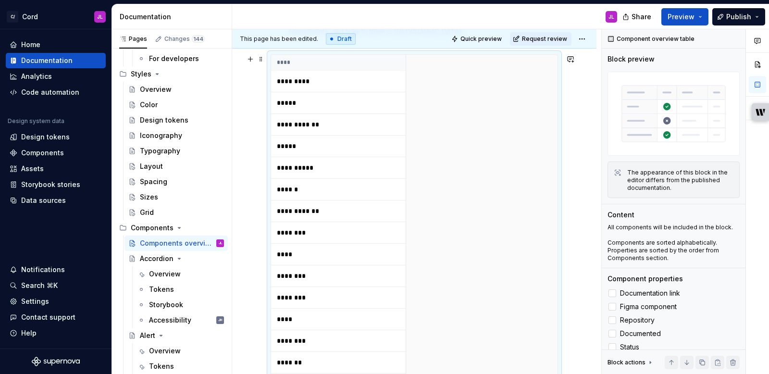
click at [298, 77] on p "*********" at bounding box center [337, 81] width 120 height 10
click at [298, 81] on p "*********" at bounding box center [337, 81] width 120 height 10
click at [151, 271] on div "Overview" at bounding box center [165, 274] width 32 height 10
click at [150, 261] on div "Accordion" at bounding box center [157, 259] width 34 height 10
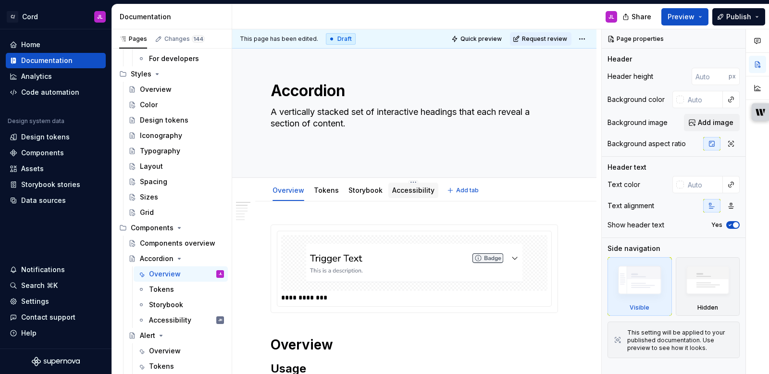
click at [412, 188] on link "Accessibility" at bounding box center [413, 190] width 42 height 8
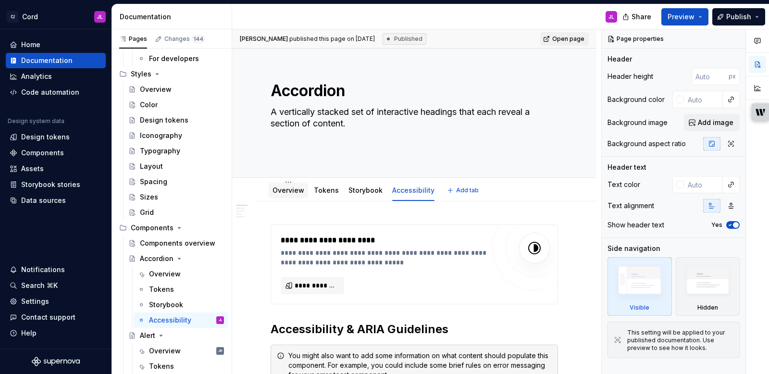
click at [289, 188] on link "Overview" at bounding box center [289, 190] width 32 height 8
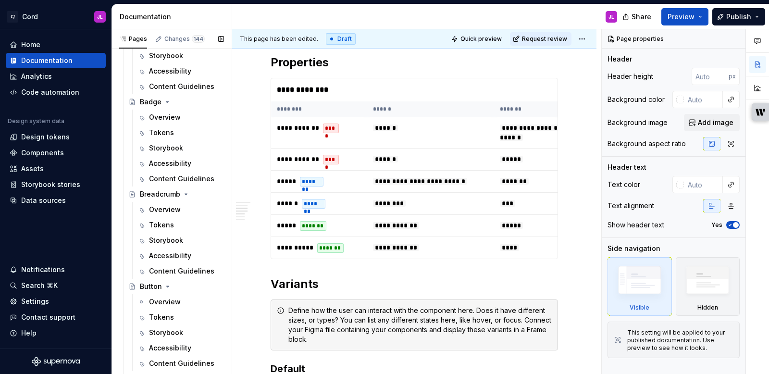
scroll to position [547, 0]
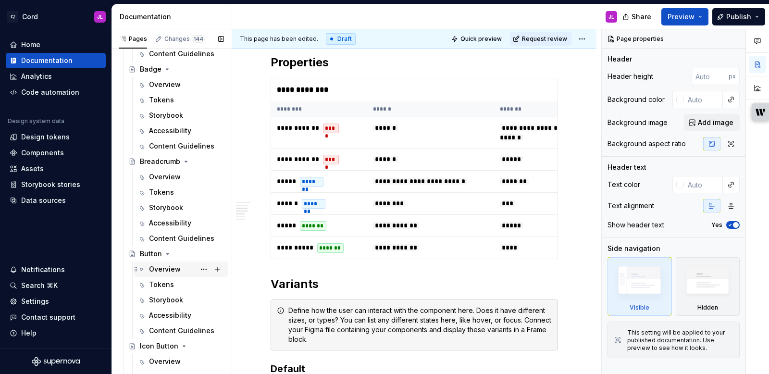
click at [162, 269] on div "Overview" at bounding box center [165, 270] width 32 height 10
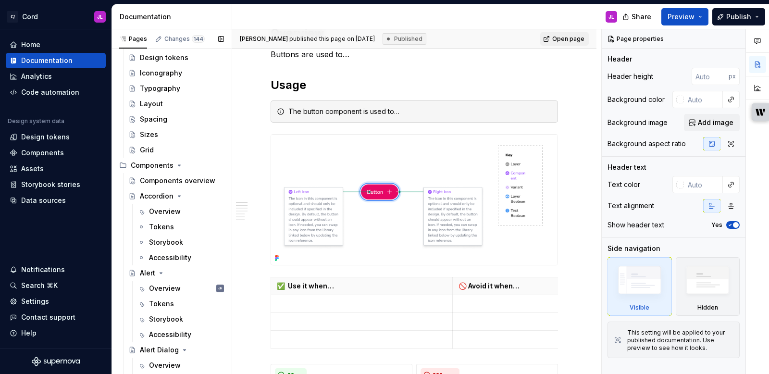
scroll to position [175, 0]
click at [182, 335] on div "Accessibility" at bounding box center [170, 333] width 42 height 10
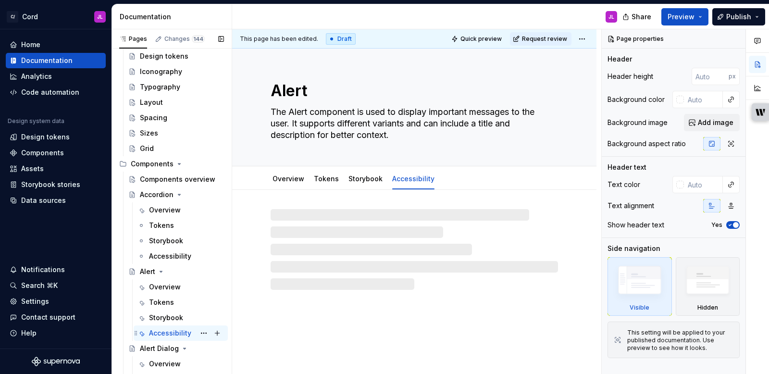
click at [176, 334] on div "Accessibility" at bounding box center [170, 333] width 42 height 10
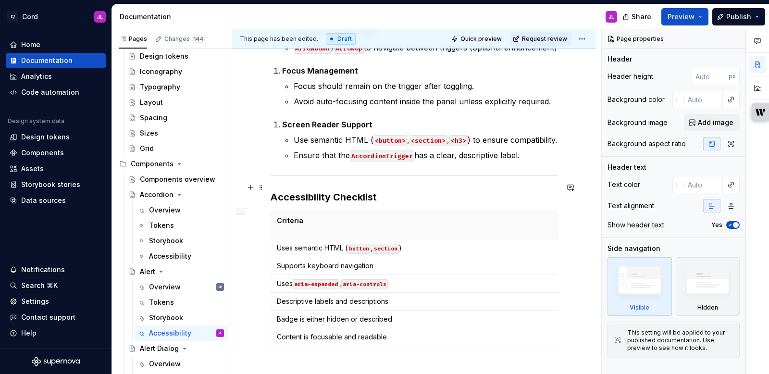
scroll to position [767, 0]
click at [169, 252] on div "Accessibility" at bounding box center [170, 257] width 42 height 10
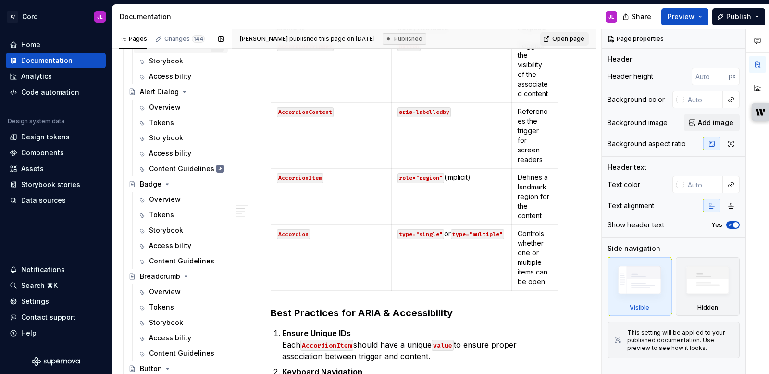
scroll to position [441, 0]
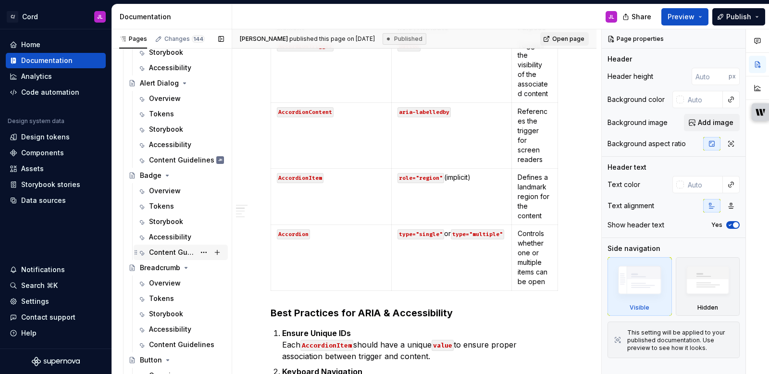
click at [189, 251] on div "Content Guidelines" at bounding box center [172, 253] width 46 height 10
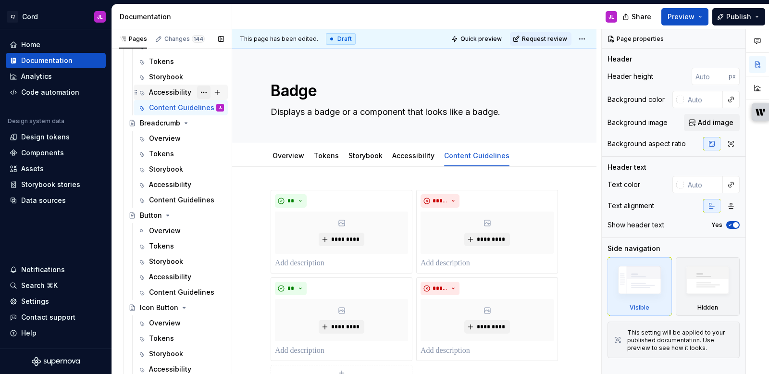
scroll to position [590, 0]
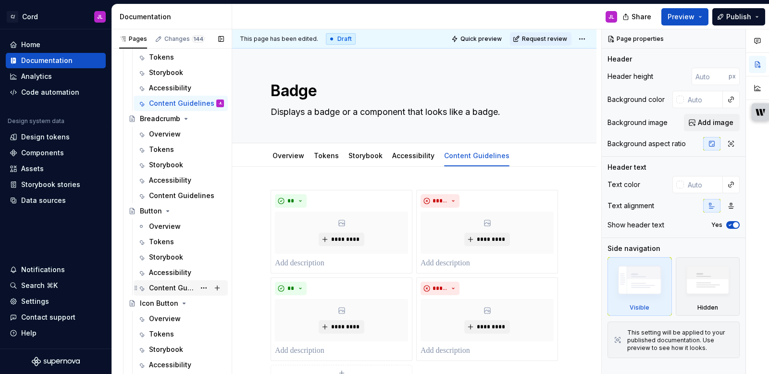
click at [168, 290] on div "Content Guidelines" at bounding box center [172, 288] width 46 height 10
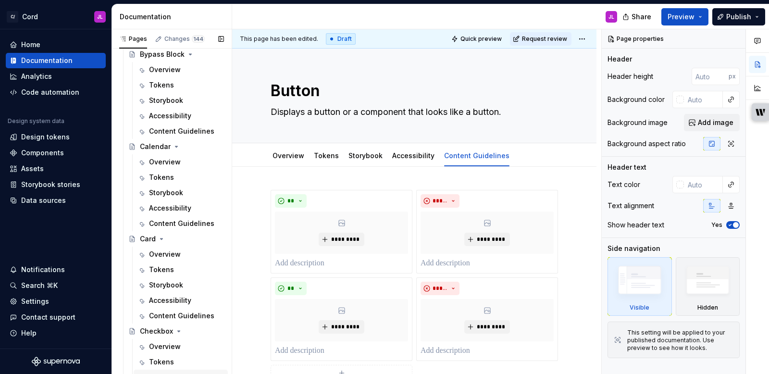
scroll to position [928, 0]
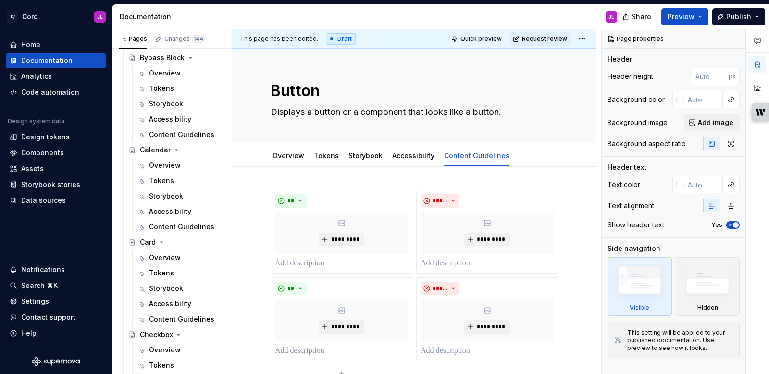
type textarea "*"
